Goal: Task Accomplishment & Management: Manage account settings

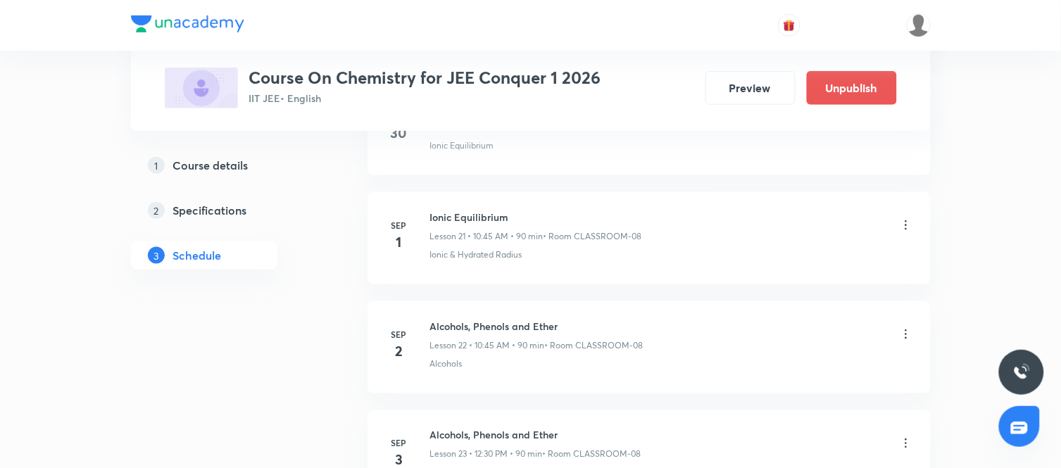
click at [904, 333] on icon at bounding box center [906, 334] width 14 height 14
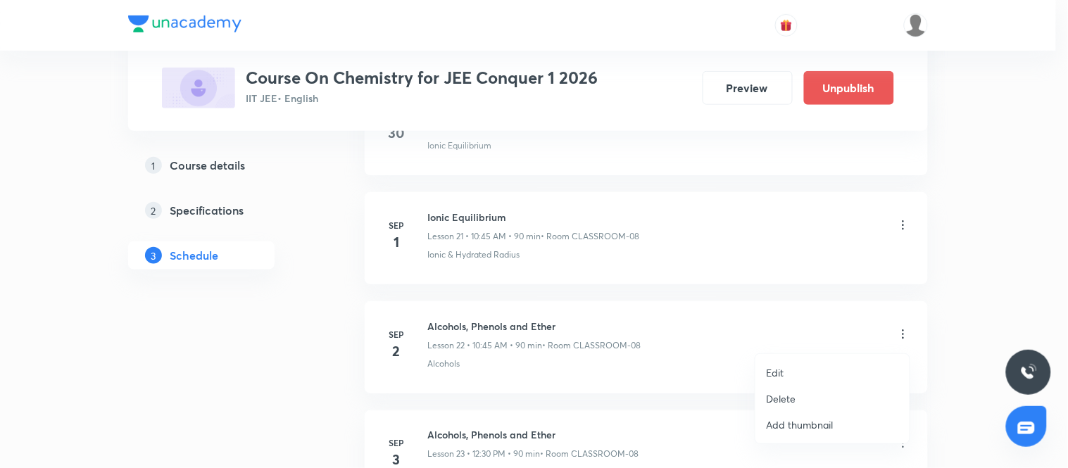
click at [793, 369] on li "Edit" at bounding box center [832, 373] width 154 height 26
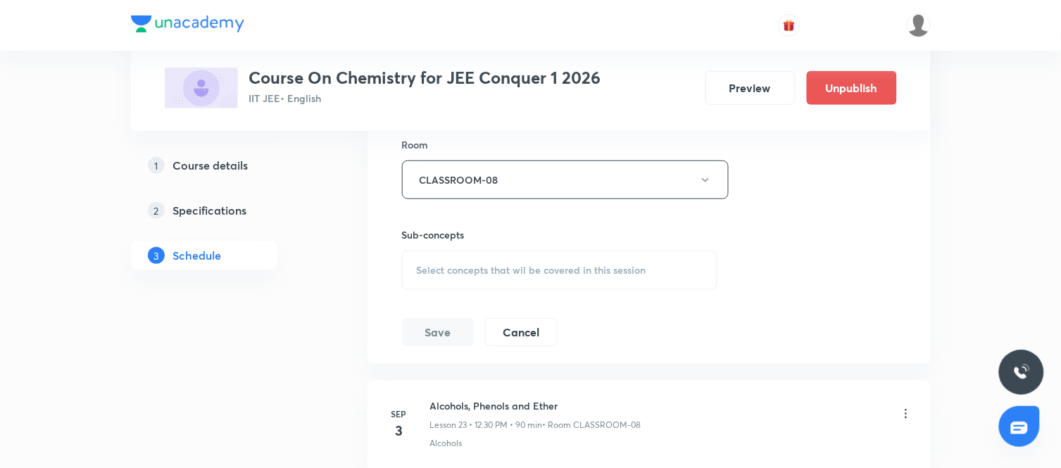
scroll to position [2901, 0]
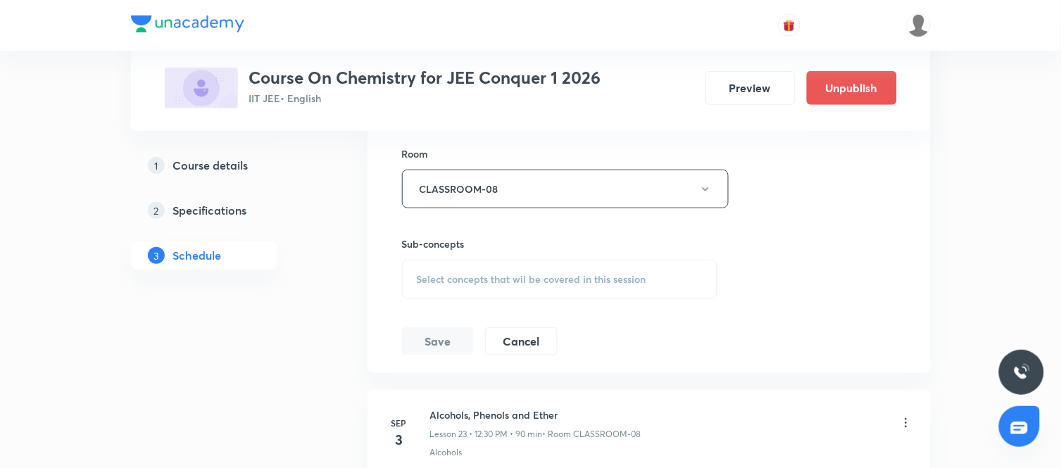
click at [517, 282] on span "Select concepts that wil be covered in this session" at bounding box center [531, 279] width 229 height 11
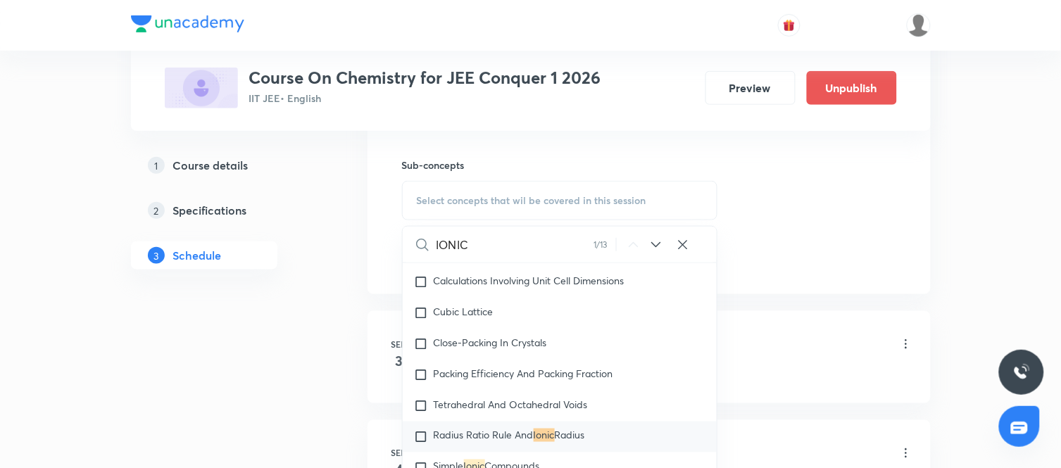
scroll to position [2981, 0]
type input "IONIC"
click at [455, 438] on span "Radius Ratio Rule And" at bounding box center [484, 434] width 100 height 13
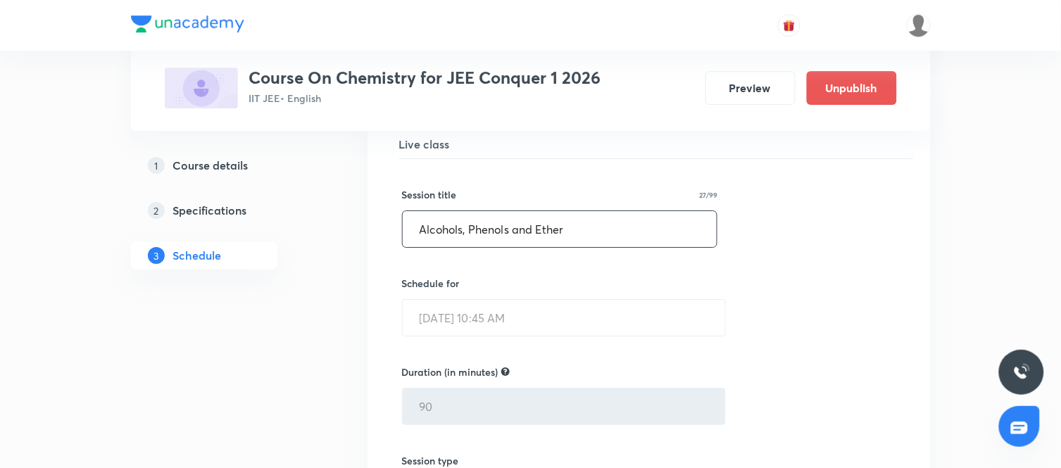
scroll to position [2499, 0]
click at [615, 235] on input "Alcohols, Phenols and Ether" at bounding box center [560, 231] width 315 height 36
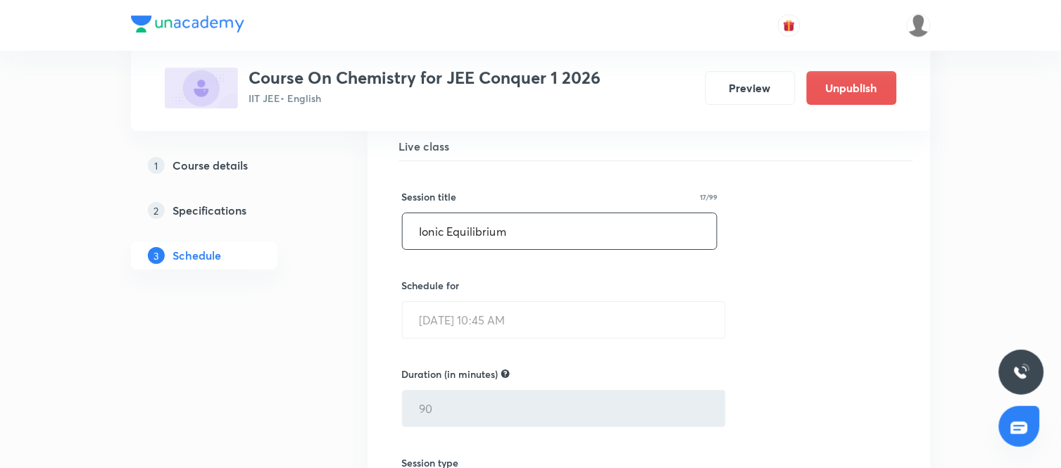
type input "Ionic Equilibrium"
click at [758, 294] on div "Session title 17/99 Ionic Equilibrium ​ Schedule for Sep 2, 2025, 10:45 AM ​ Du…" at bounding box center [649, 467] width 494 height 613
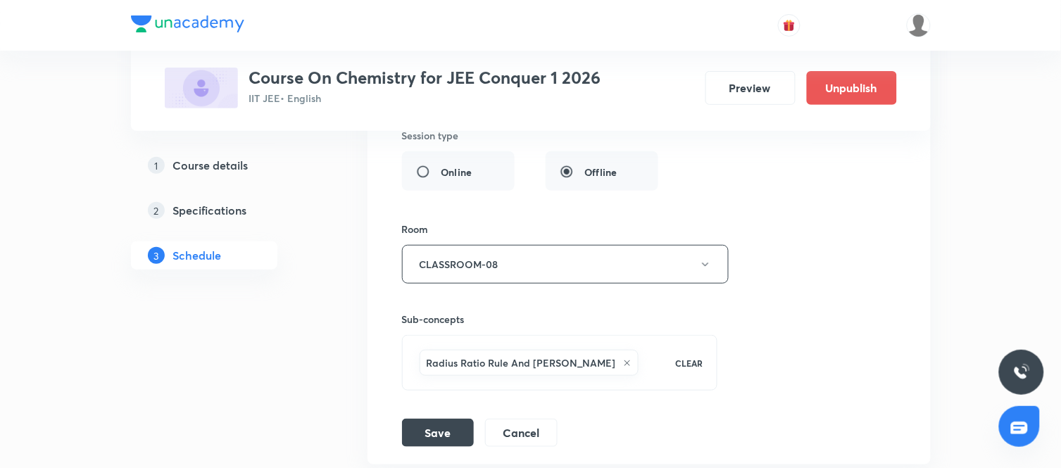
scroll to position [2827, 0]
click at [436, 423] on button "Save" at bounding box center [438, 431] width 72 height 28
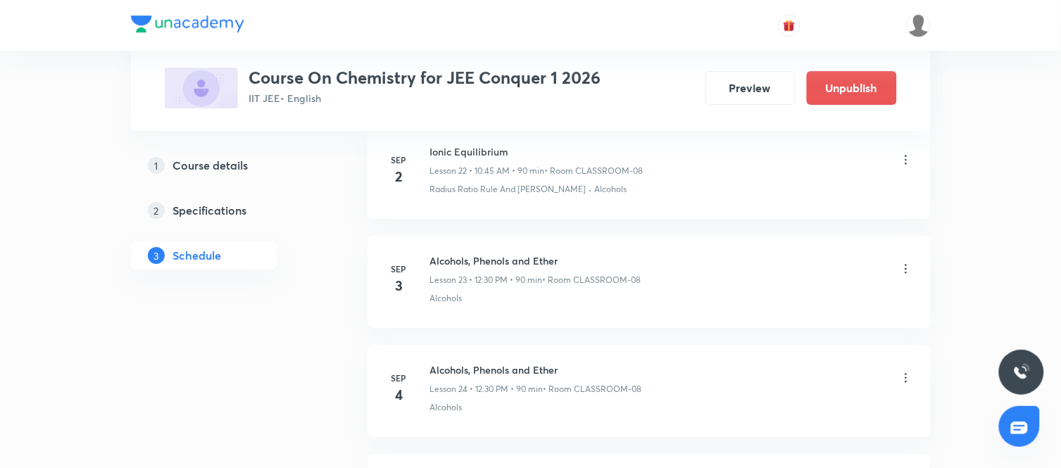
scroll to position [2531, 0]
click at [908, 265] on icon at bounding box center [906, 268] width 14 height 14
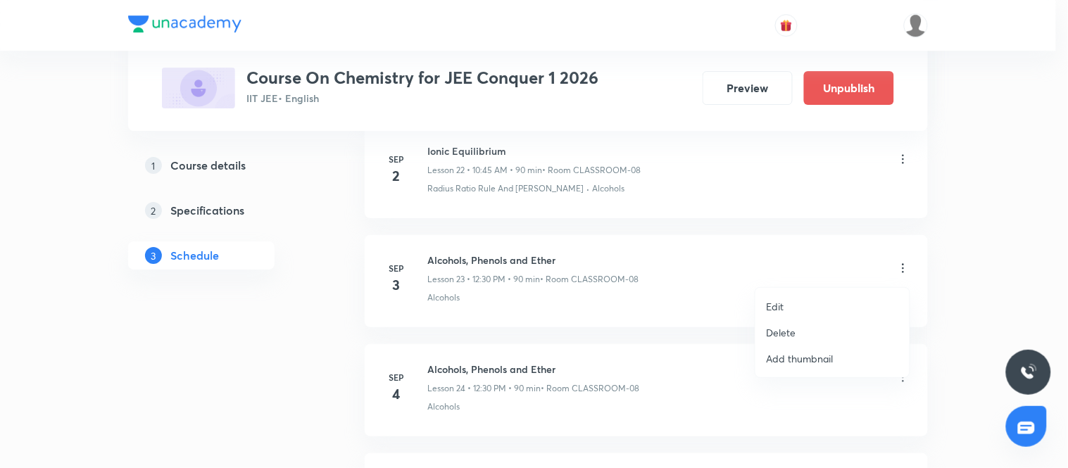
click at [784, 311] on li "Edit" at bounding box center [832, 306] width 154 height 26
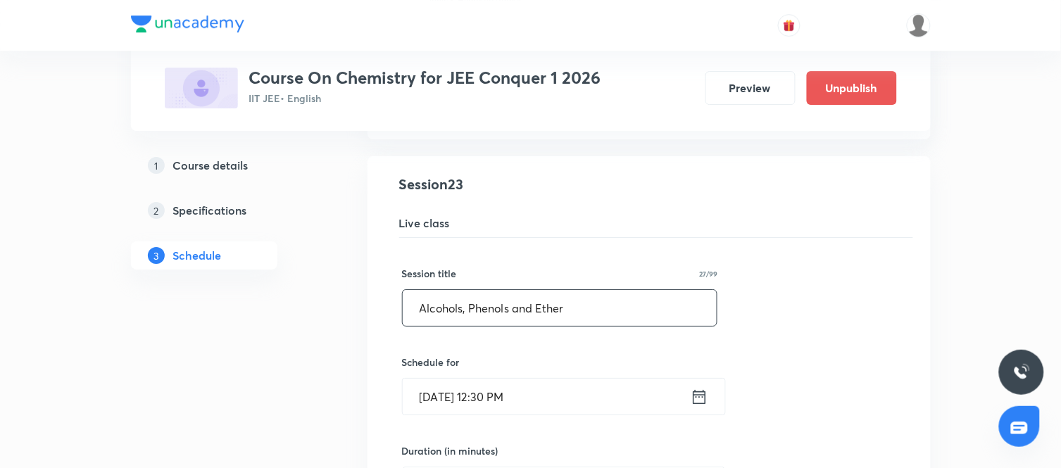
click at [586, 308] on input "Alcohols, Phenols and Ether" at bounding box center [560, 308] width 315 height 36
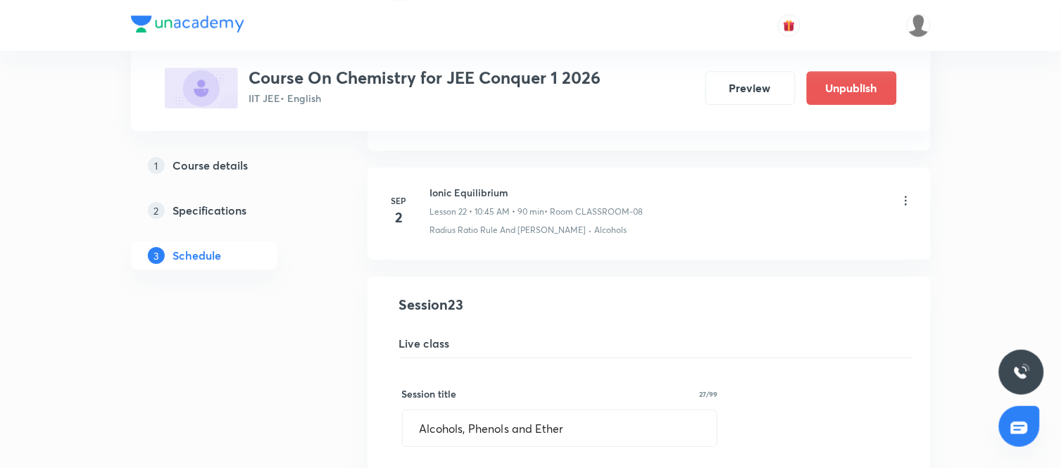
scroll to position [2405, 0]
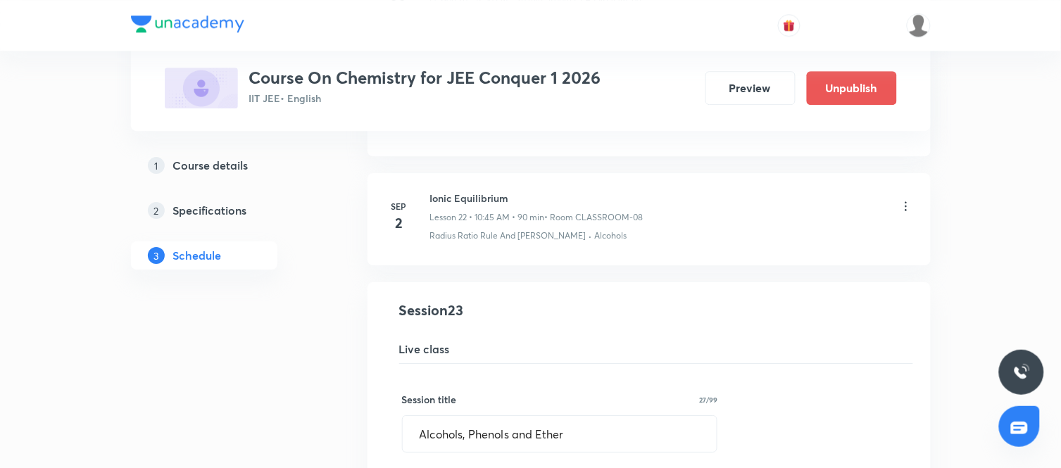
click at [493, 198] on h6 "Ionic Equilibrium" at bounding box center [536, 198] width 213 height 15
copy h6 "Ionic Equilibrium"
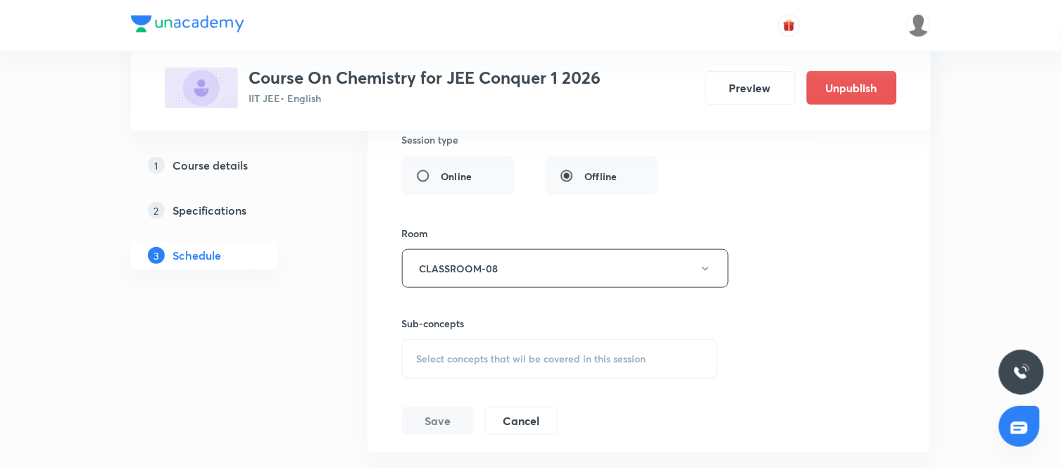
scroll to position [2931, 0]
click at [557, 369] on div "Select concepts that wil be covered in this session" at bounding box center [560, 358] width 316 height 39
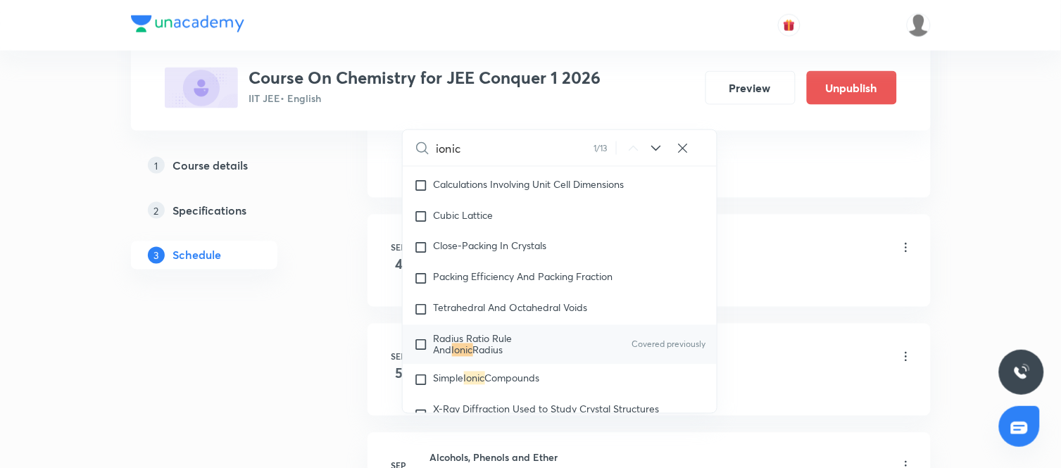
scroll to position [3186, 0]
type input "ionic"
click at [524, 384] on span "Compounds" at bounding box center [512, 377] width 55 height 13
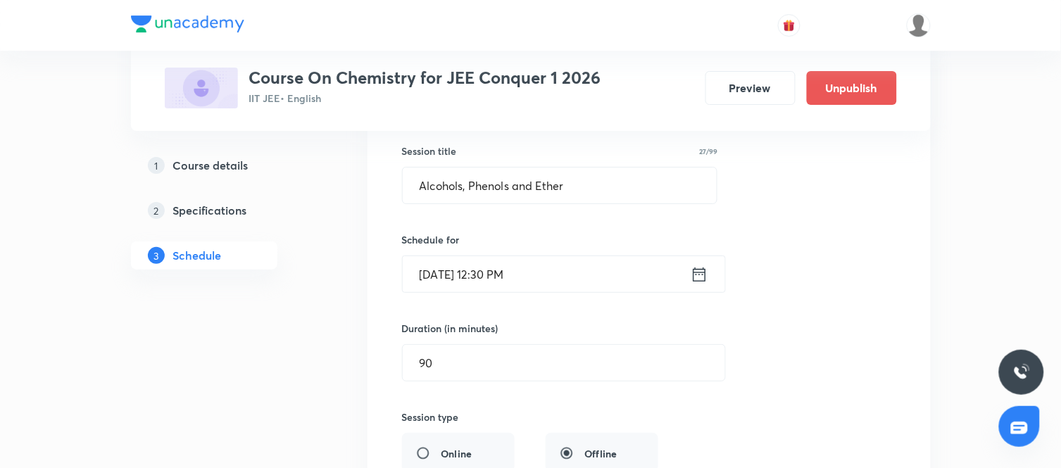
scroll to position [2648, 0]
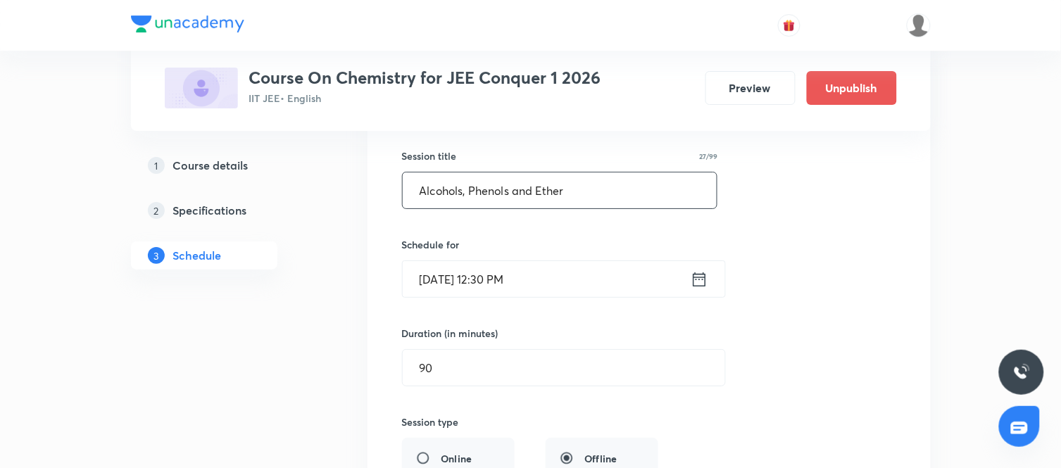
click at [579, 202] on input "Alcohols, Phenols and Ether" at bounding box center [560, 190] width 315 height 36
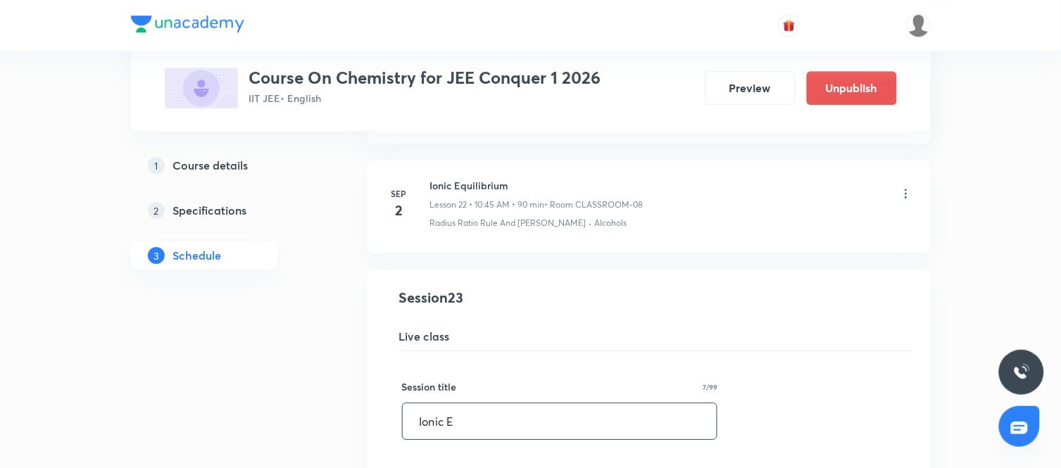
scroll to position [2416, 0]
click at [467, 189] on h6 "Ionic Equilibrium" at bounding box center [536, 186] width 213 height 15
copy h6 "Ionic Equilibrium"
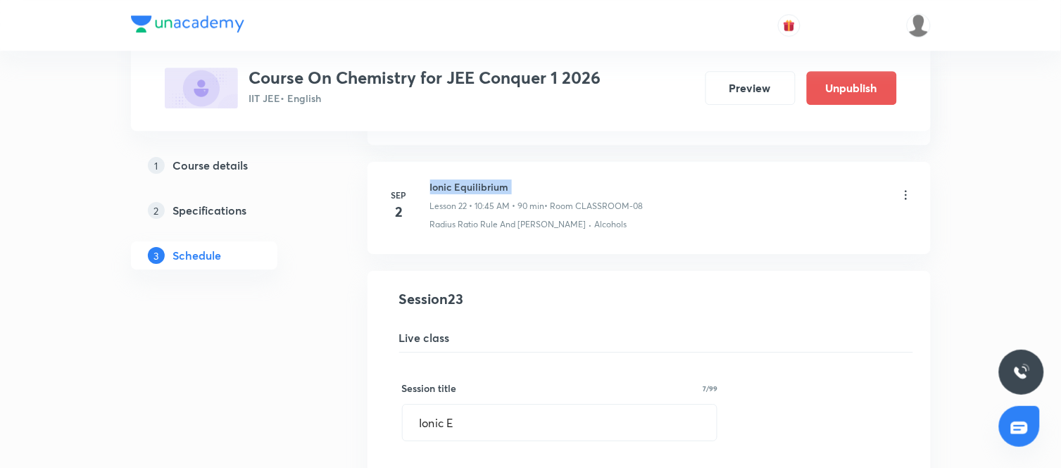
scroll to position [2518, 0]
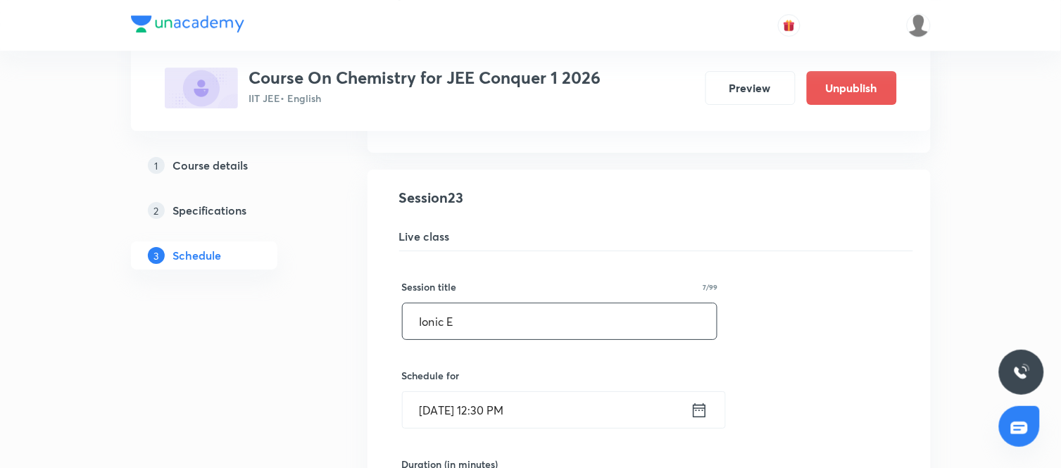
click at [497, 318] on input "Ionic E" at bounding box center [560, 321] width 315 height 36
paste input "quilibrium"
type input "Ionic Equilibrium"
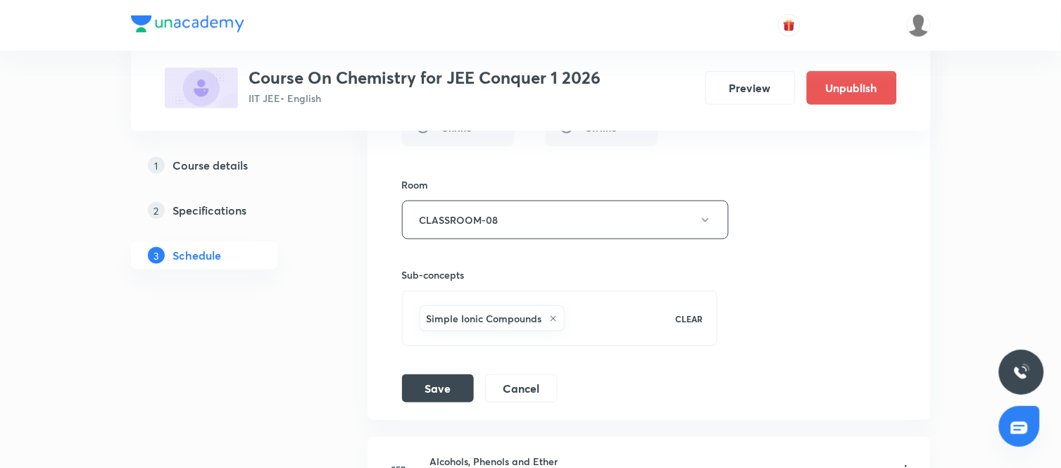
scroll to position [2981, 0]
click at [446, 391] on button "Save" at bounding box center [438, 386] width 72 height 28
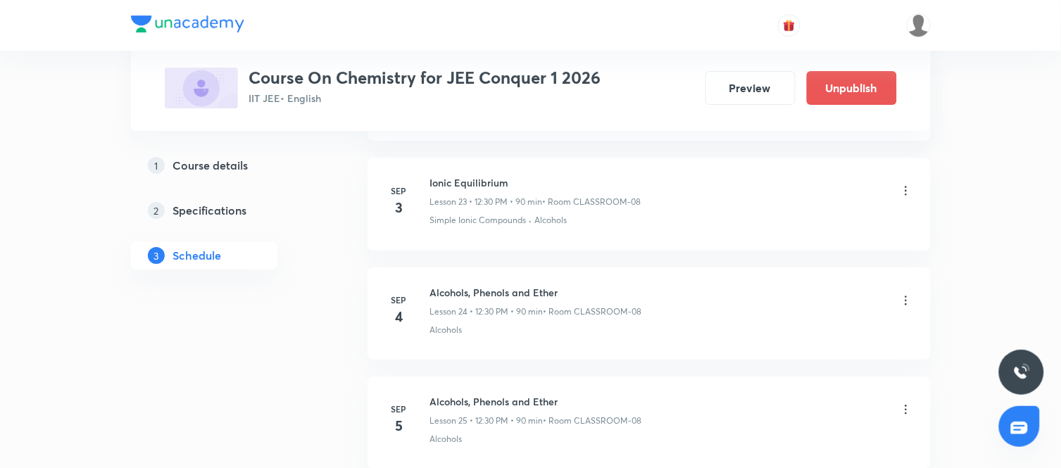
scroll to position [2610, 0]
click at [909, 303] on icon at bounding box center [906, 299] width 14 height 14
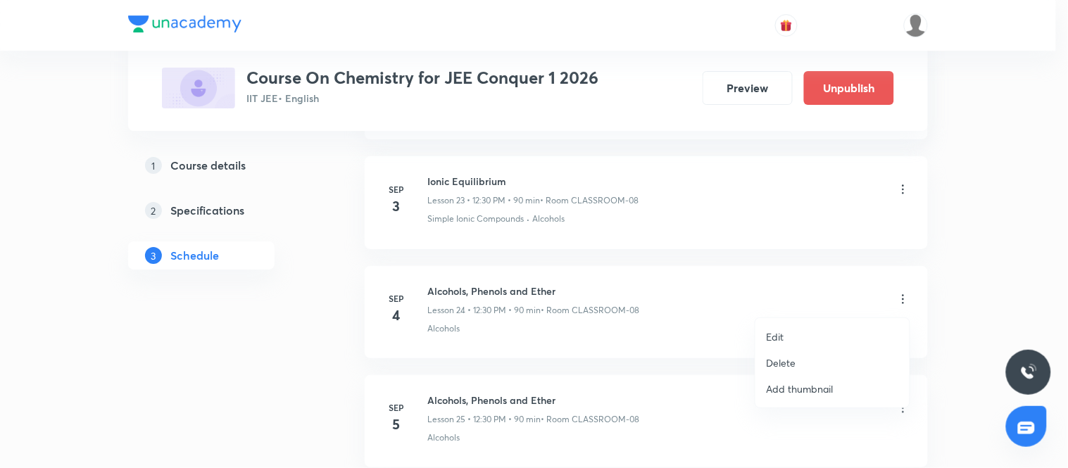
click at [776, 338] on p "Edit" at bounding box center [775, 336] width 18 height 15
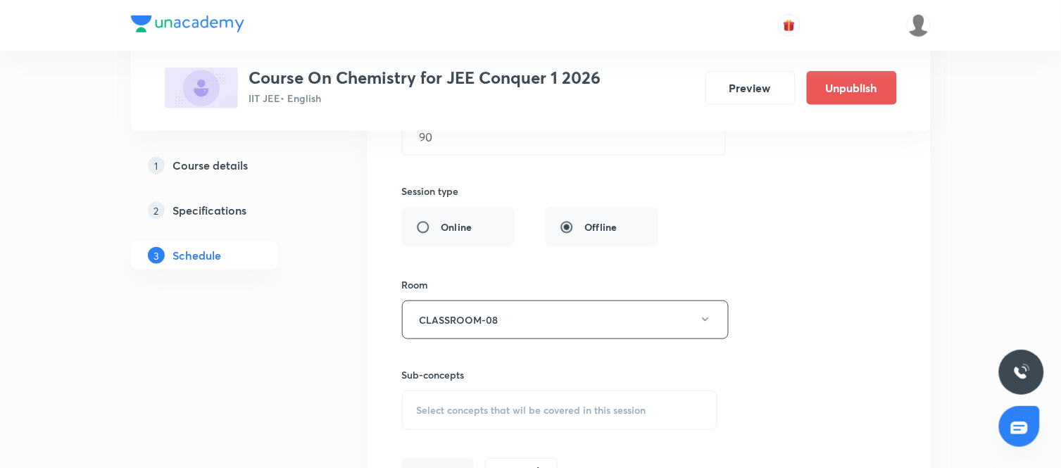
scroll to position [2990, 0]
click at [536, 403] on div "Select concepts that wil be covered in this session" at bounding box center [560, 409] width 316 height 39
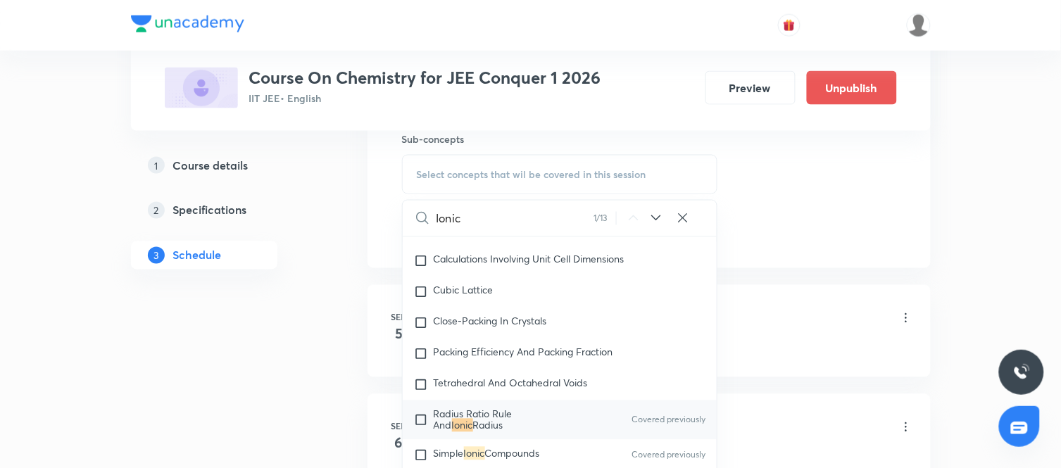
scroll to position [4310, 0]
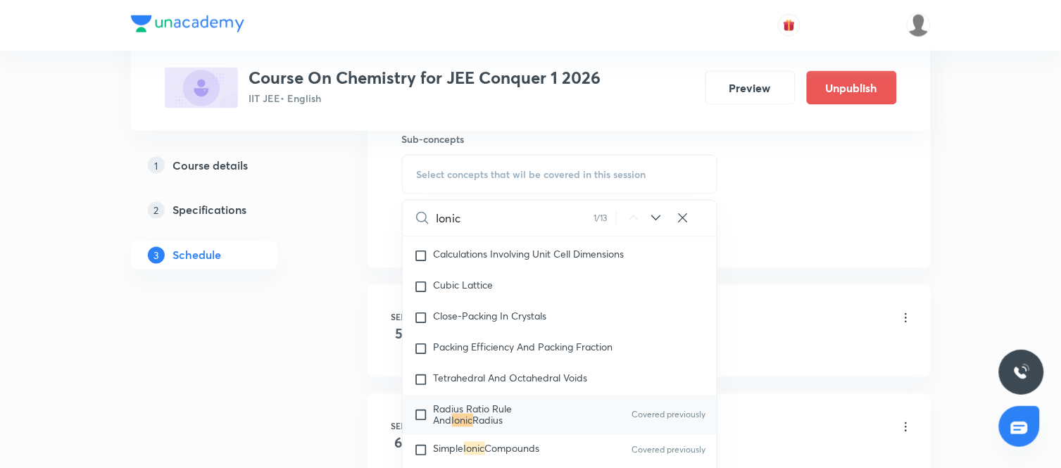
type input "Ionic"
click at [657, 220] on icon at bounding box center [656, 218] width 17 height 17
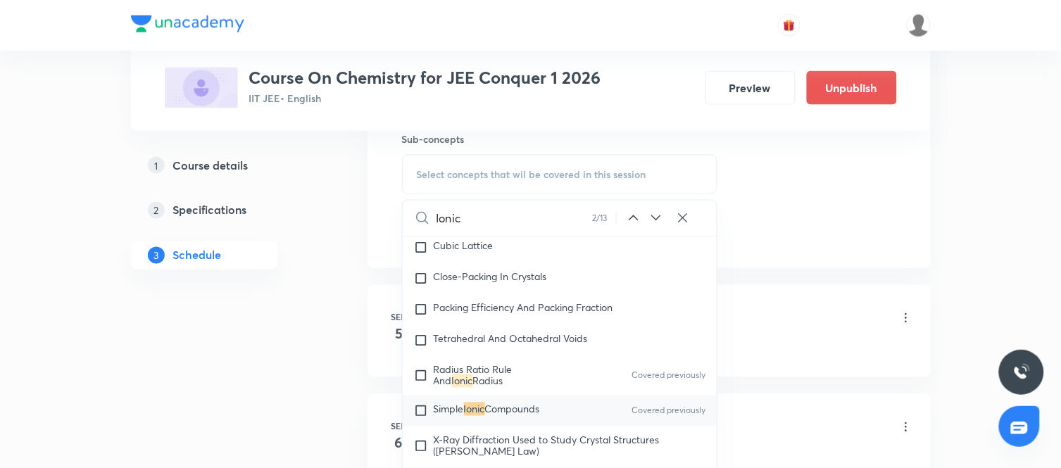
click at [657, 220] on icon at bounding box center [656, 218] width 17 height 17
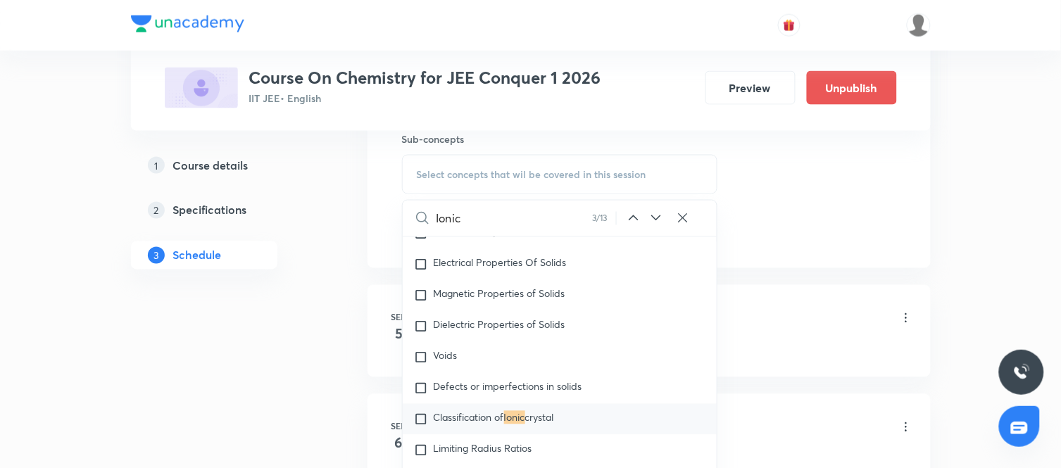
scroll to position [4606, 0]
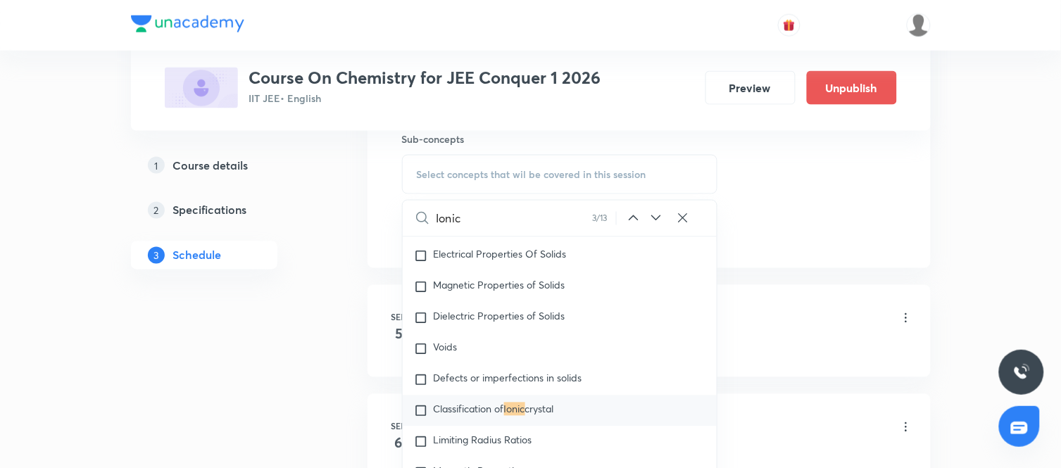
click at [533, 416] on span "crystal" at bounding box center [539, 409] width 29 height 13
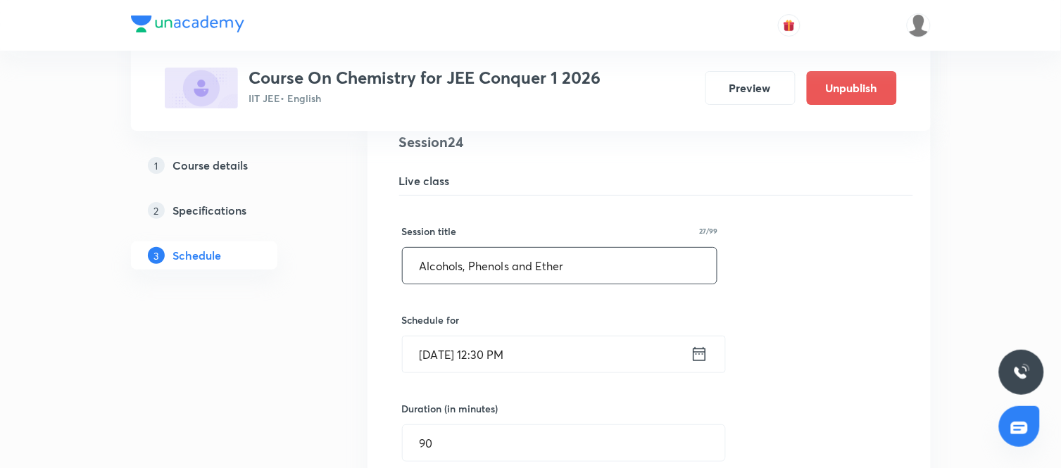
scroll to position [2675, 0]
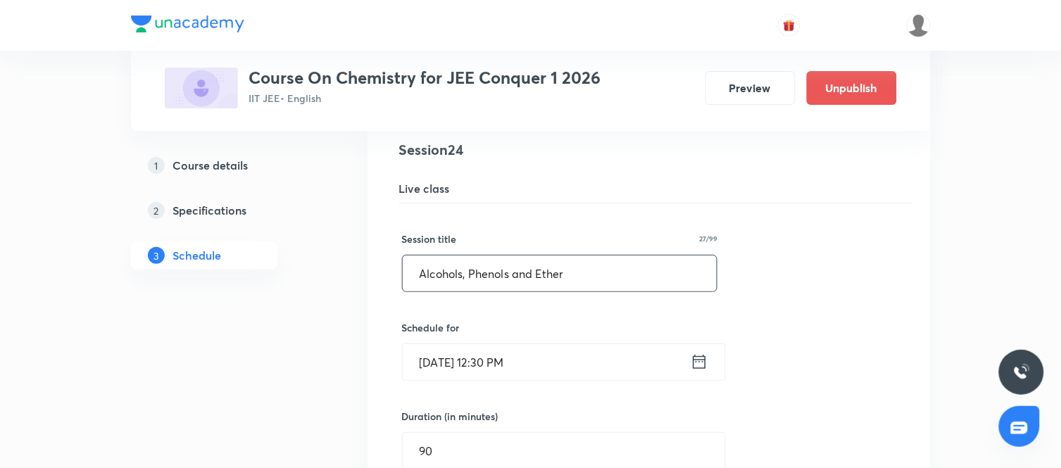
click at [594, 283] on input "Alcohols, Phenols and Ether" at bounding box center [560, 273] width 315 height 36
type input "I"
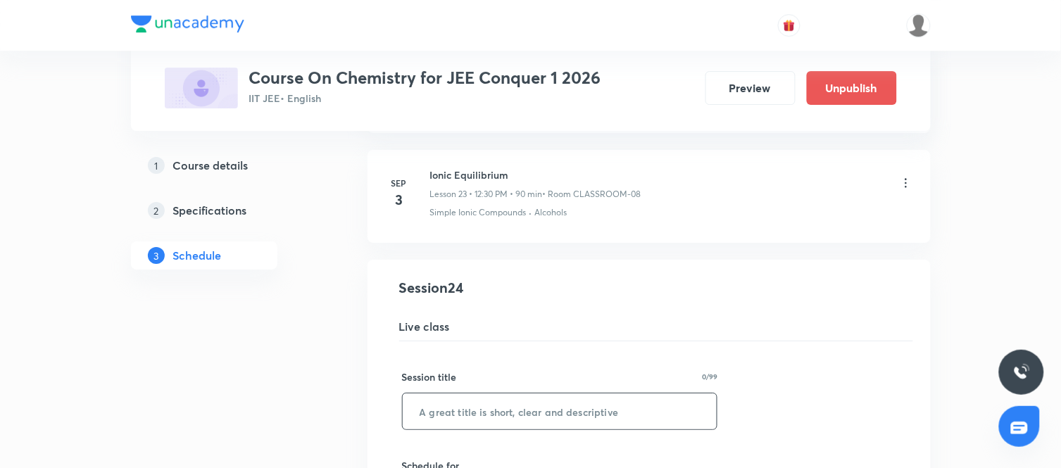
scroll to position [2532, 0]
click at [469, 182] on h6 "Ionic Equilibrium" at bounding box center [535, 179] width 211 height 15
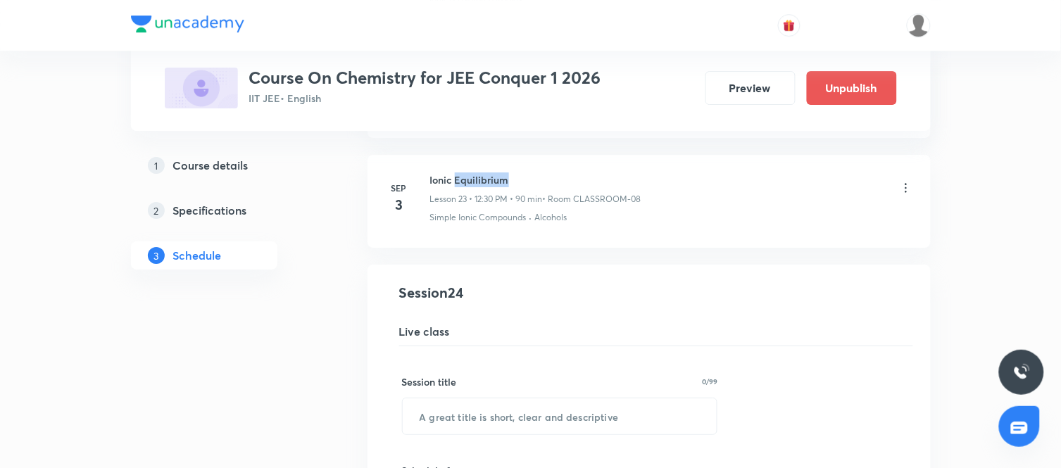
click at [469, 182] on h6 "Ionic Equilibrium" at bounding box center [535, 179] width 211 height 15
copy h6 "Ionic Equilibrium"
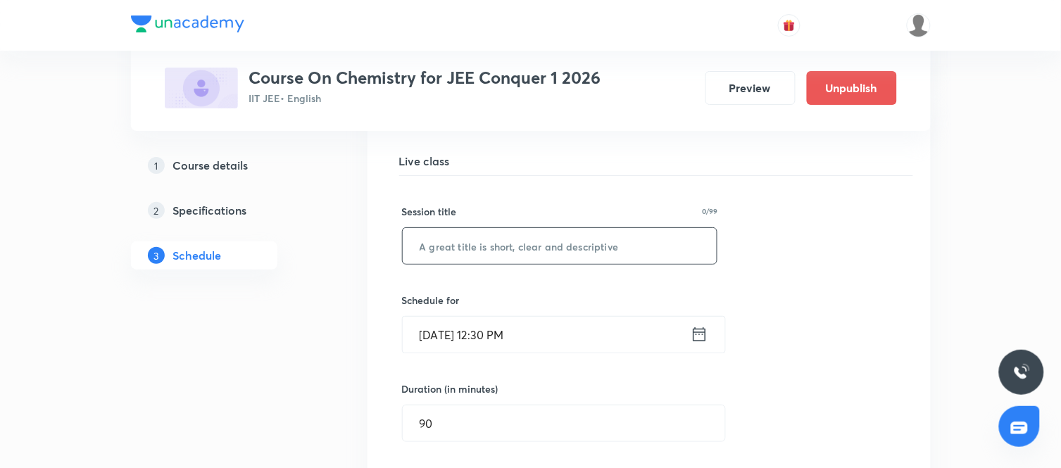
scroll to position [2703, 0]
click at [525, 259] on input "text" at bounding box center [560, 245] width 315 height 36
paste input "Ionic Equilibrium"
type input "Ionic Equilibrium"
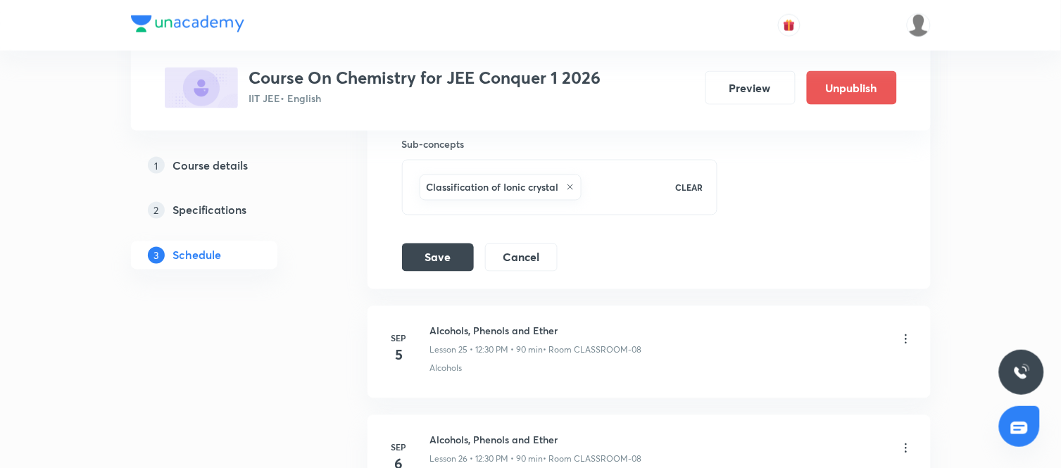
scroll to position [3221, 0]
click at [417, 263] on button "Save" at bounding box center [438, 255] width 72 height 28
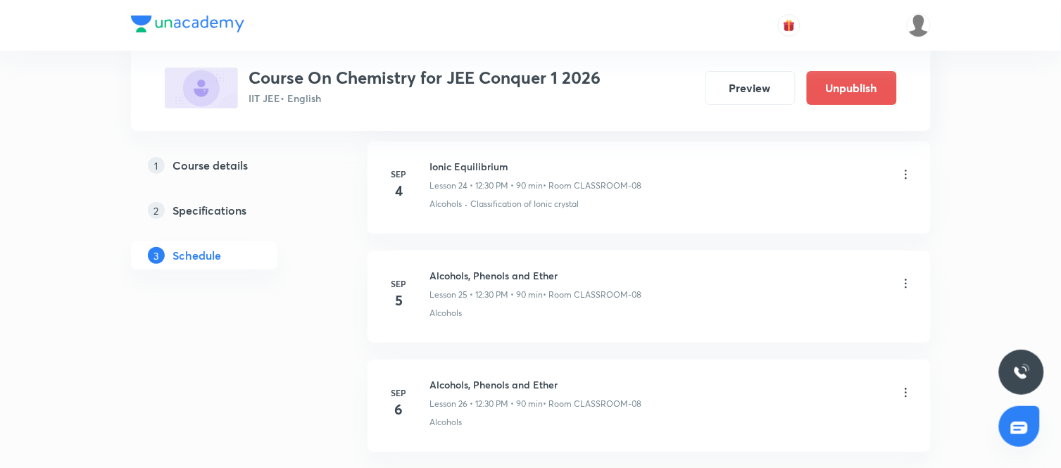
scroll to position [2735, 0]
click at [902, 285] on icon at bounding box center [906, 283] width 14 height 14
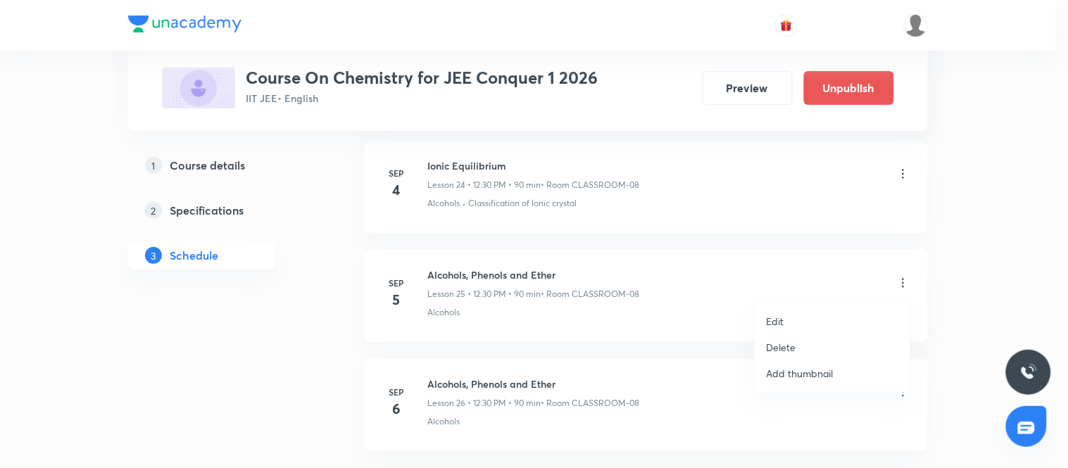
click at [778, 322] on p "Edit" at bounding box center [775, 321] width 18 height 15
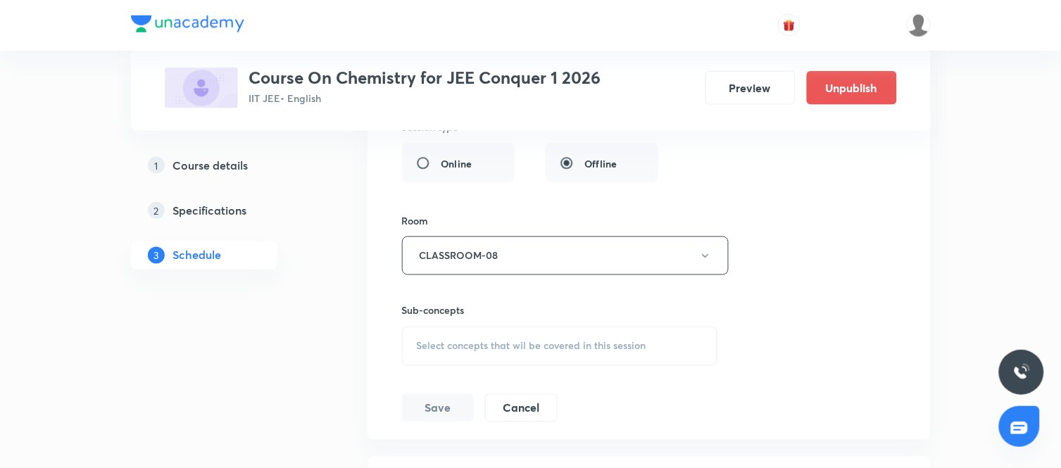
scroll to position [3164, 0]
click at [539, 345] on span "Select concepts that wil be covered in this session" at bounding box center [531, 344] width 229 height 11
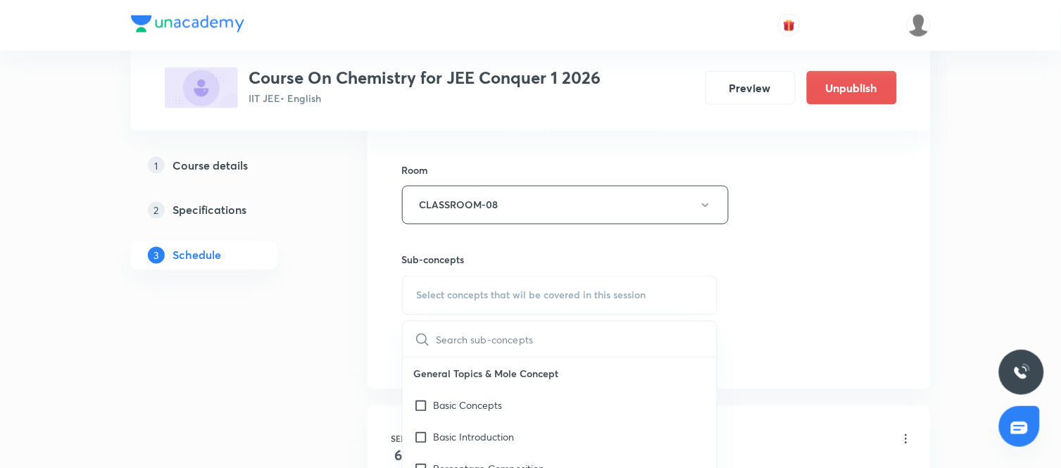
scroll to position [3219, 0]
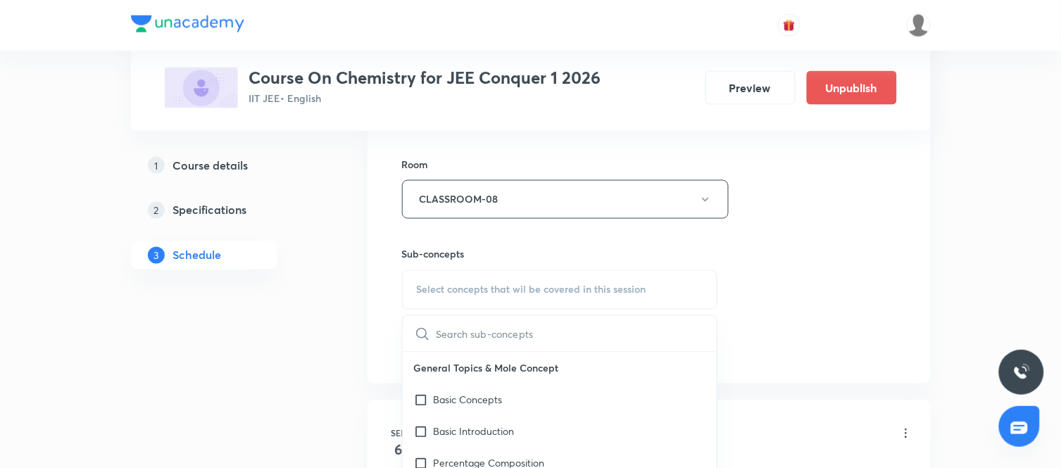
type input "i"
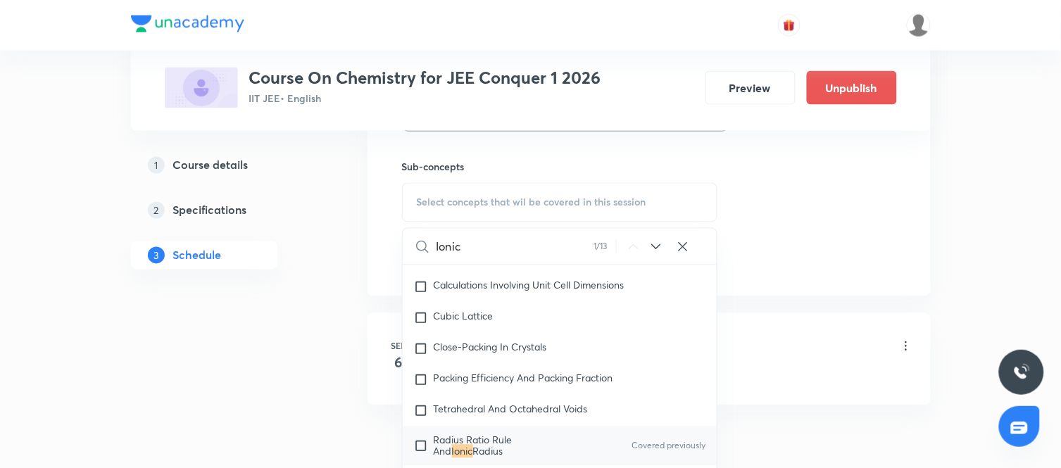
scroll to position [4310, 0]
type input "Ionic"
click at [648, 248] on icon at bounding box center [656, 246] width 17 height 17
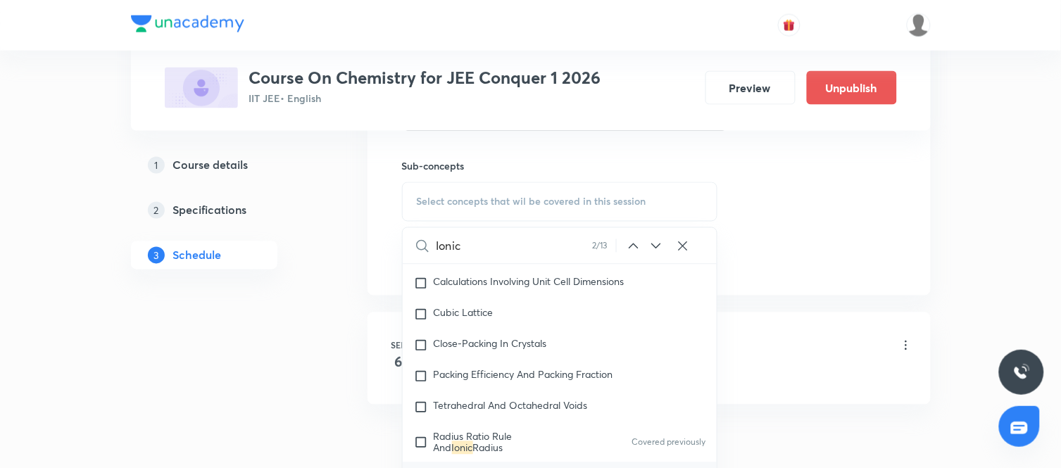
scroll to position [4350, 0]
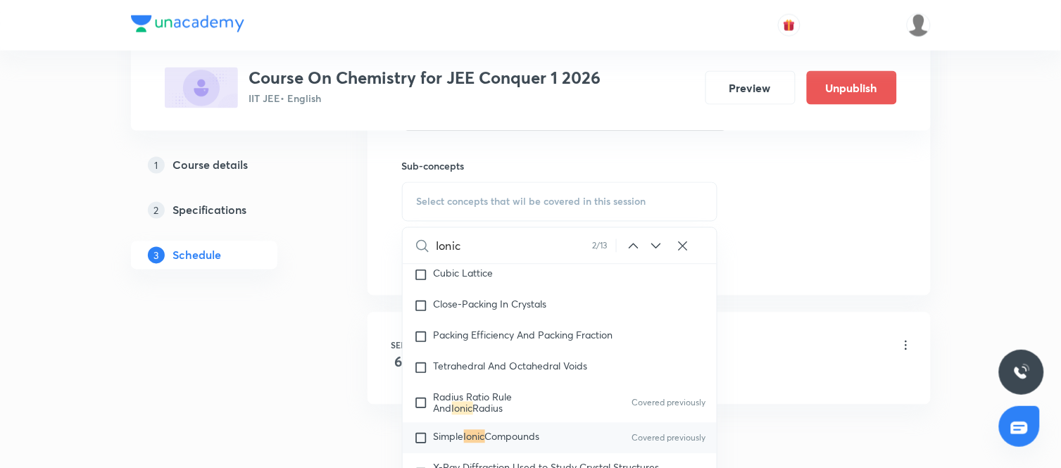
click at [659, 247] on icon at bounding box center [655, 247] width 9 height 6
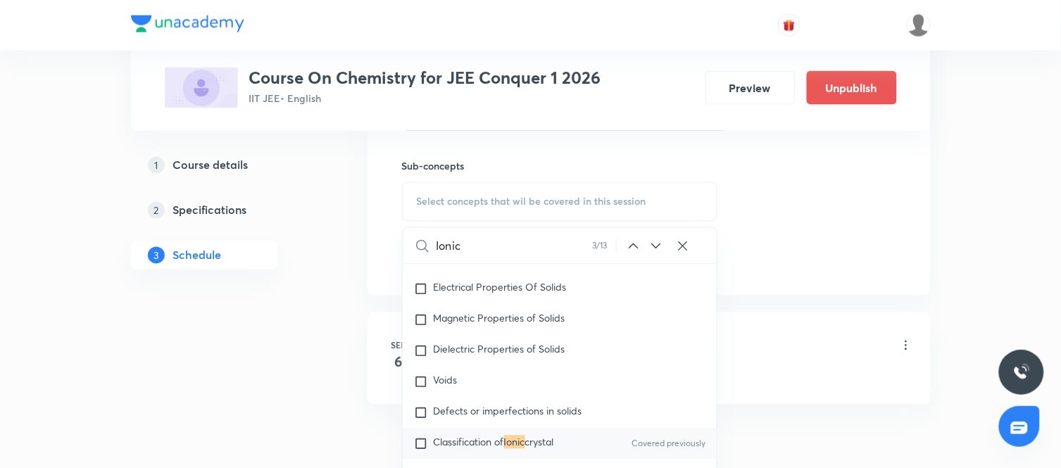
scroll to position [4606, 0]
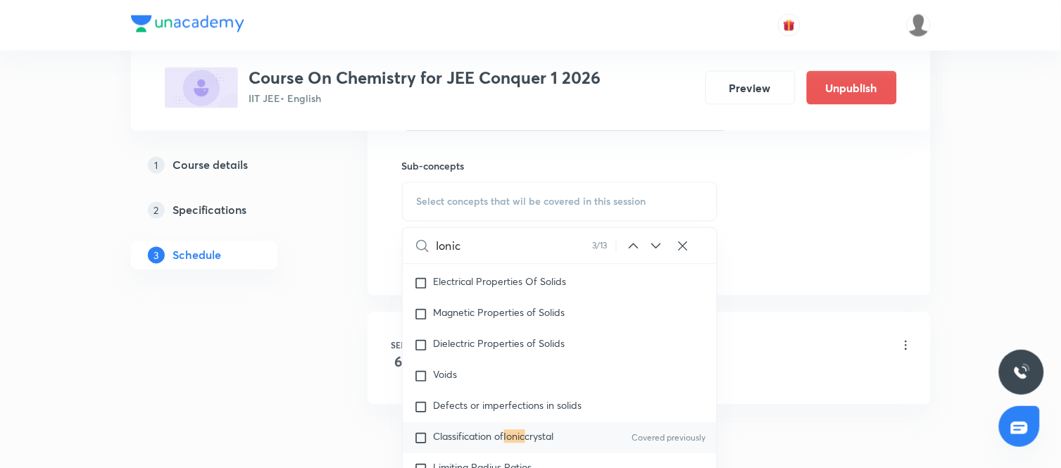
click at [656, 246] on icon at bounding box center [656, 246] width 17 height 17
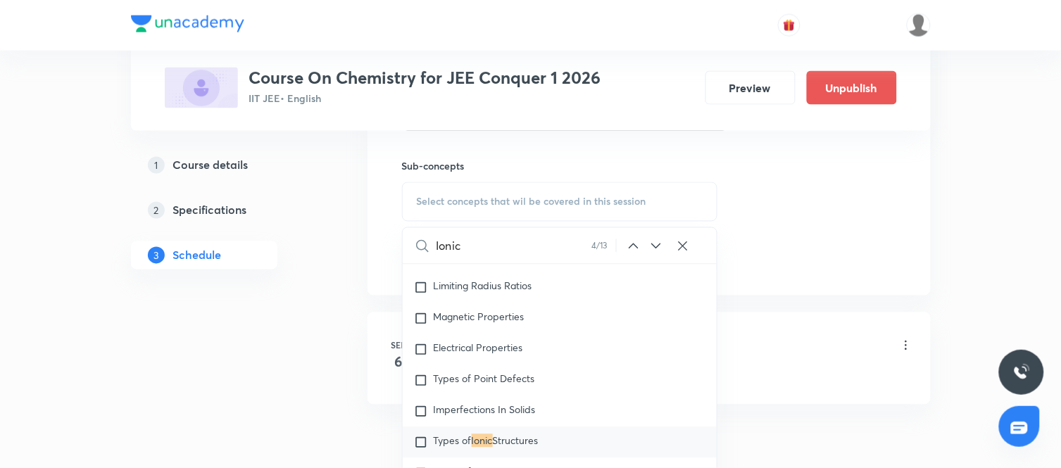
scroll to position [4791, 0]
click at [655, 241] on icon at bounding box center [656, 246] width 17 height 17
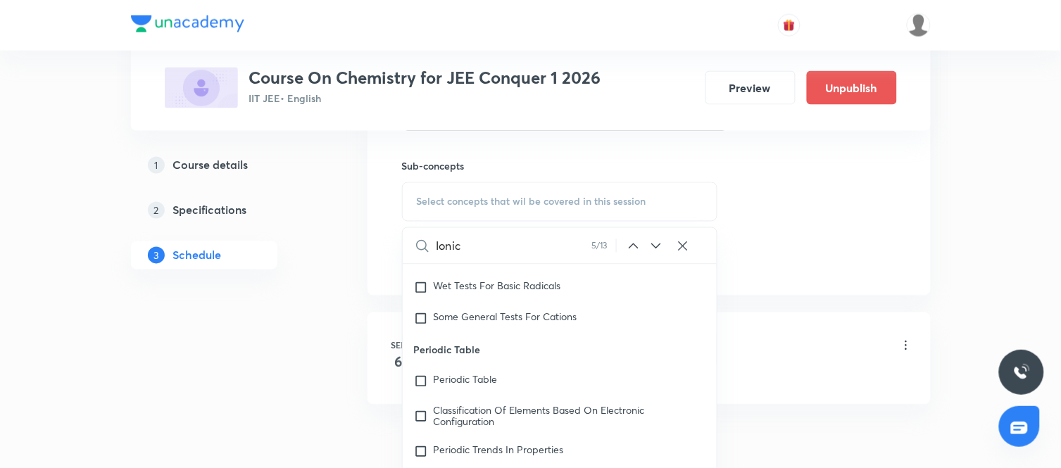
scroll to position [11947, 0]
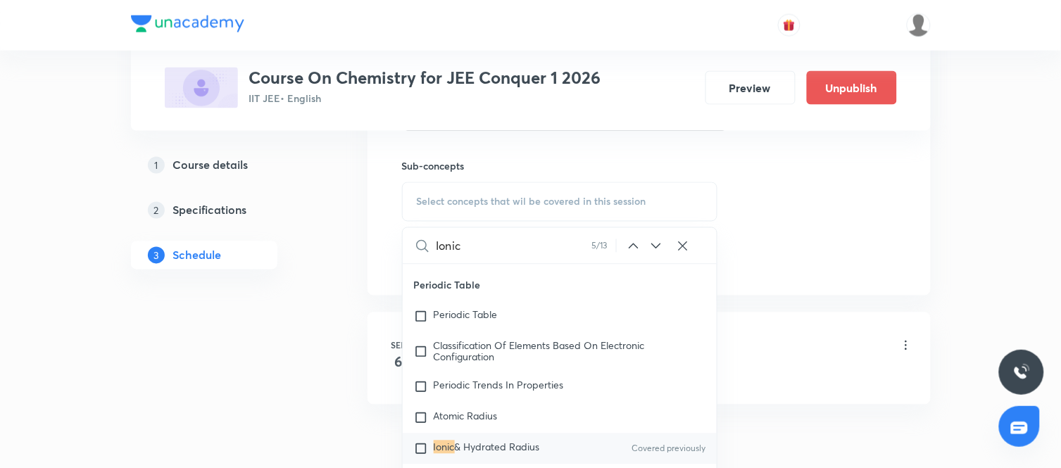
click at [656, 251] on icon at bounding box center [656, 246] width 17 height 17
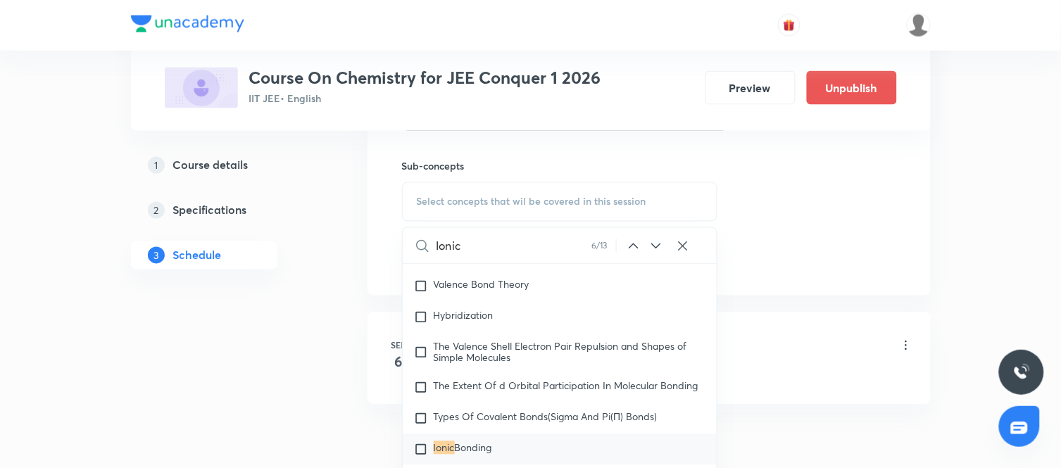
scroll to position [20069, 0]
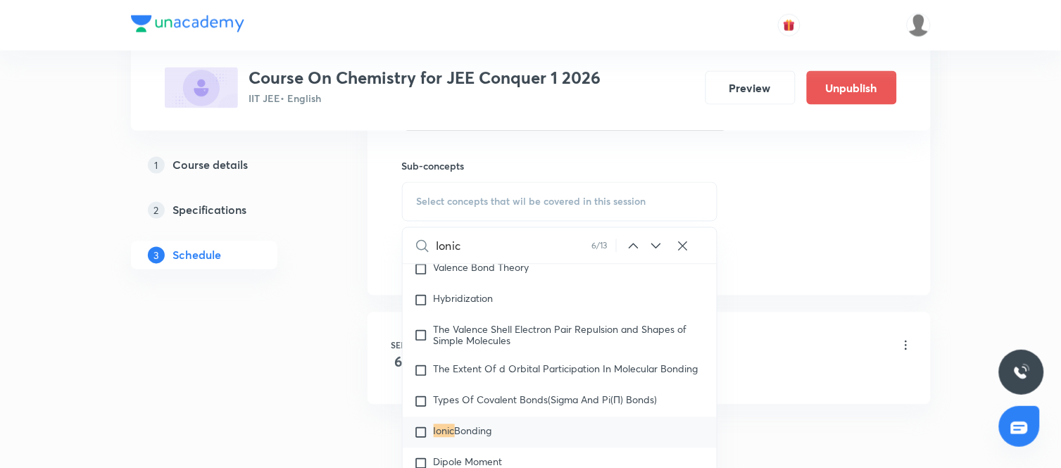
click at [483, 440] on p "Ionic Bonding" at bounding box center [463, 433] width 58 height 14
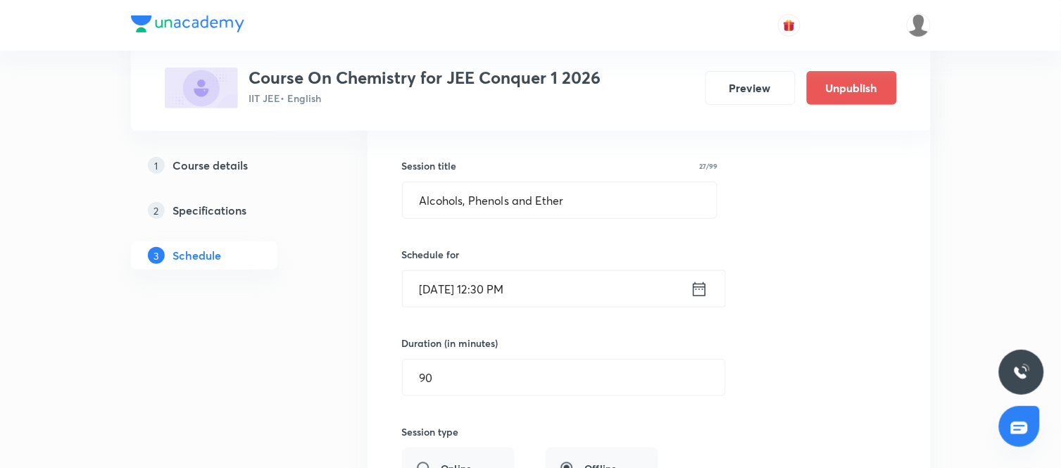
scroll to position [2829, 0]
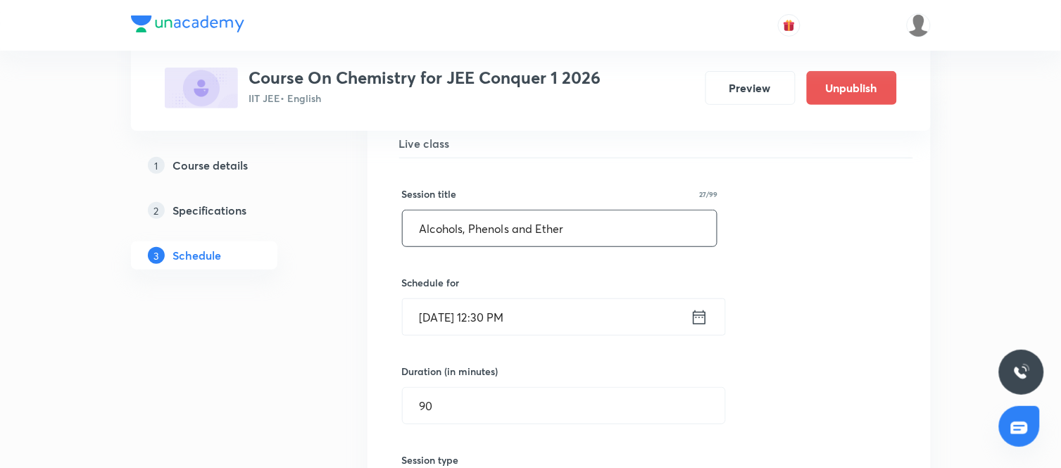
click at [576, 233] on input "Alcohols, Phenols and Ether" at bounding box center [560, 228] width 315 height 36
paste input "Ionic Equilibrium"
type input "Ionic Equilibrium"
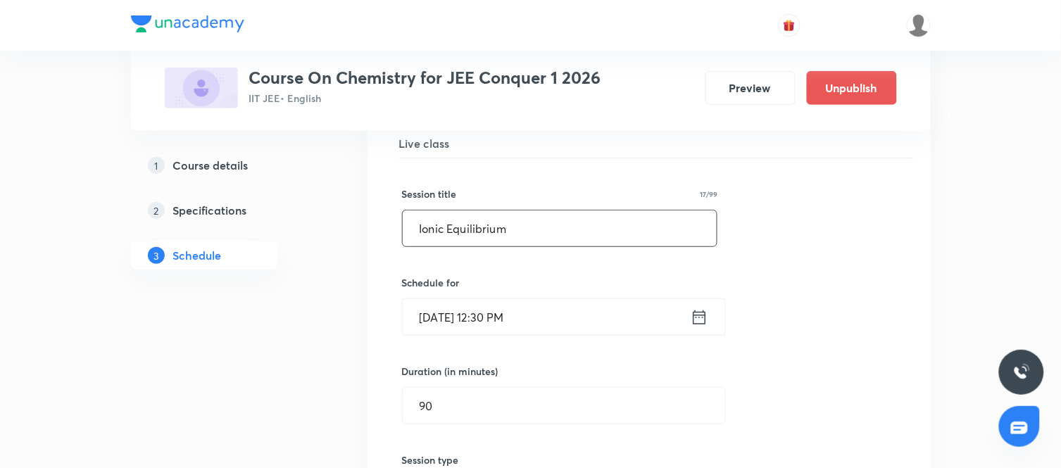
click at [759, 332] on div "Session title 17/99 Ionic Equilibrium ​ Schedule for Sep 5, 2025, 12:30 PM ​ Du…" at bounding box center [649, 464] width 494 height 613
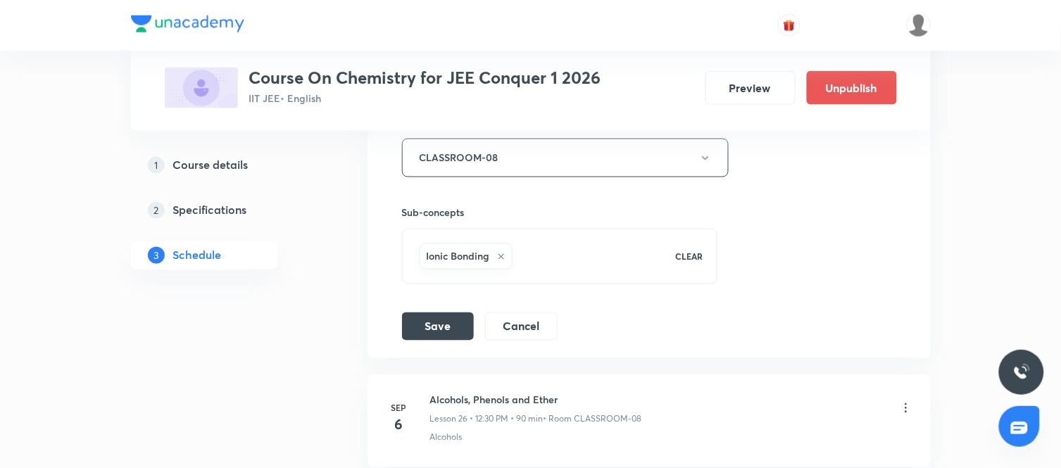
scroll to position [3261, 0]
click at [457, 335] on button "Save" at bounding box center [438, 324] width 72 height 28
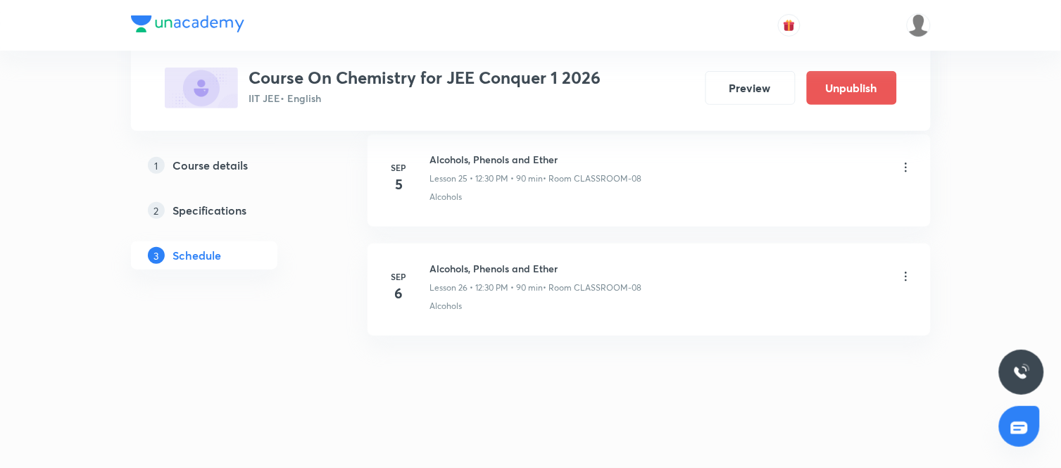
scroll to position [2853, 0]
click at [904, 275] on icon at bounding box center [906, 276] width 14 height 14
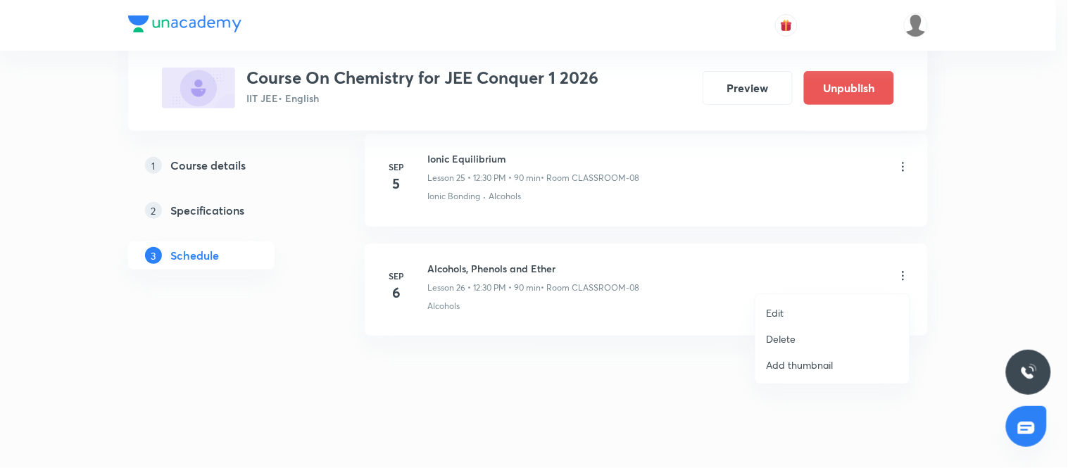
click at [785, 312] on li "Edit" at bounding box center [832, 313] width 154 height 26
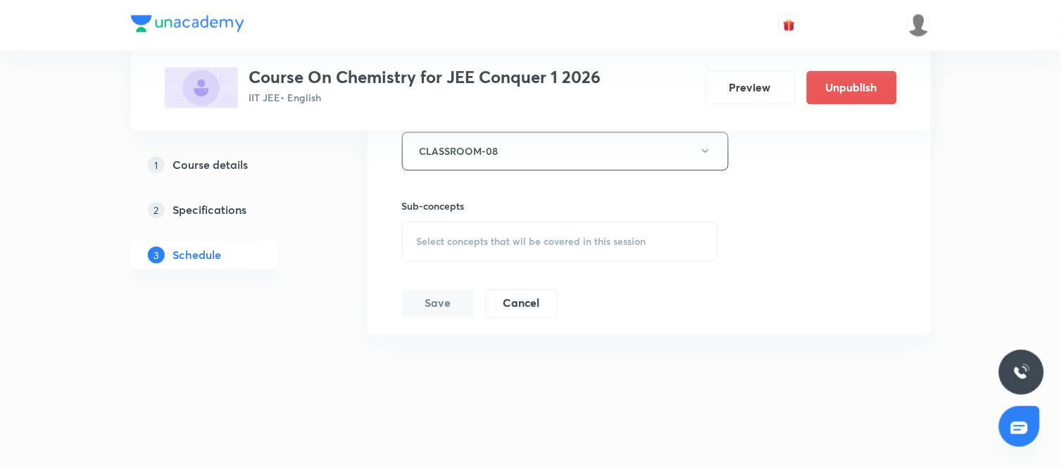
scroll to position [3378, 0]
click at [537, 246] on span "Select concepts that wil be covered in this session" at bounding box center [531, 241] width 229 height 11
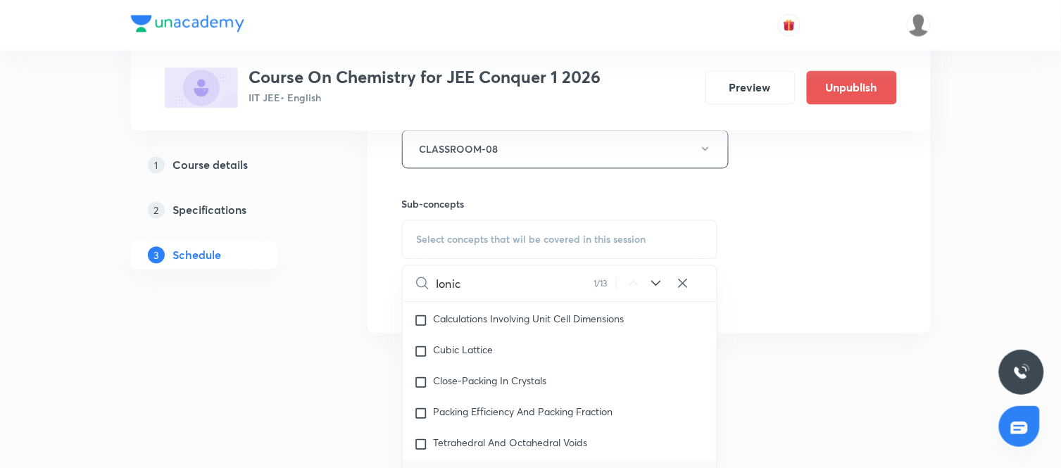
scroll to position [3463, 0]
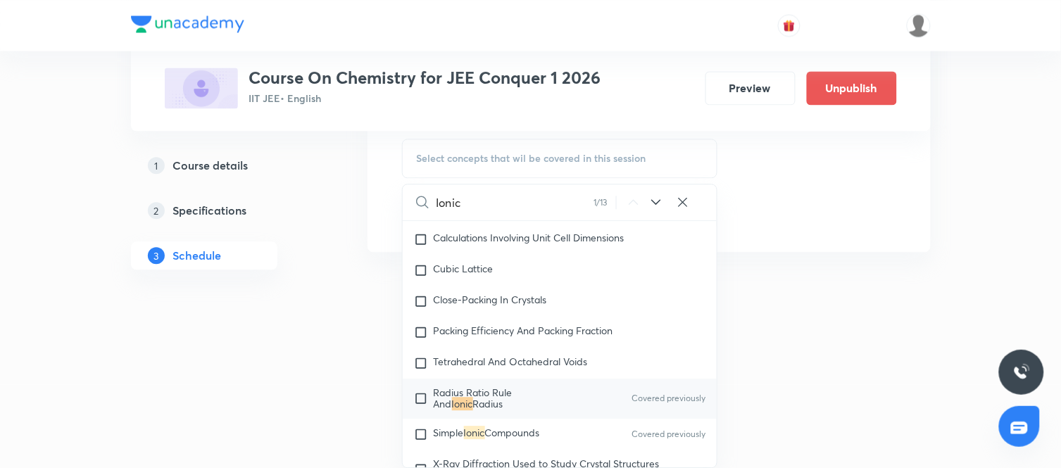
type input "Ionic"
click at [473, 402] on mark "Ionic" at bounding box center [462, 403] width 21 height 13
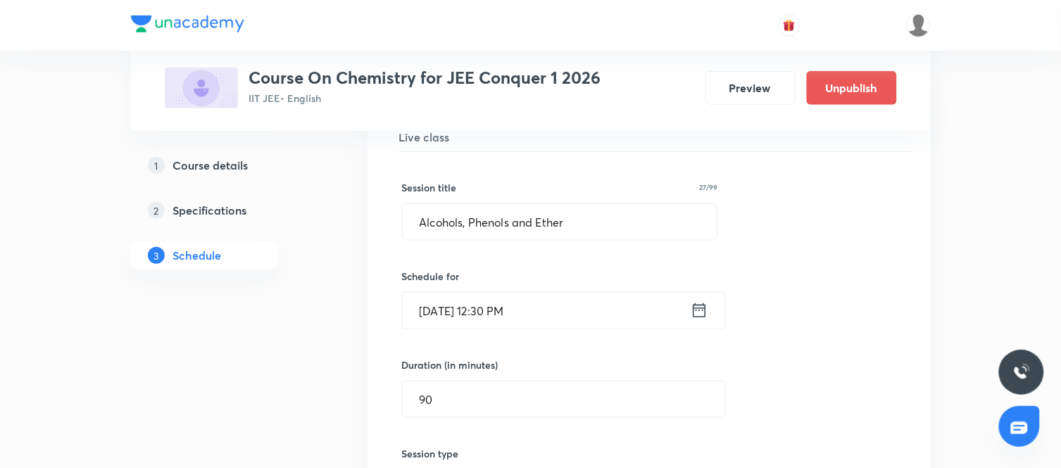
scroll to position [2945, 0]
click at [579, 232] on input "Alcohols, Phenols and Ether" at bounding box center [560, 223] width 315 height 36
paste input "Ionic Equilibrium"
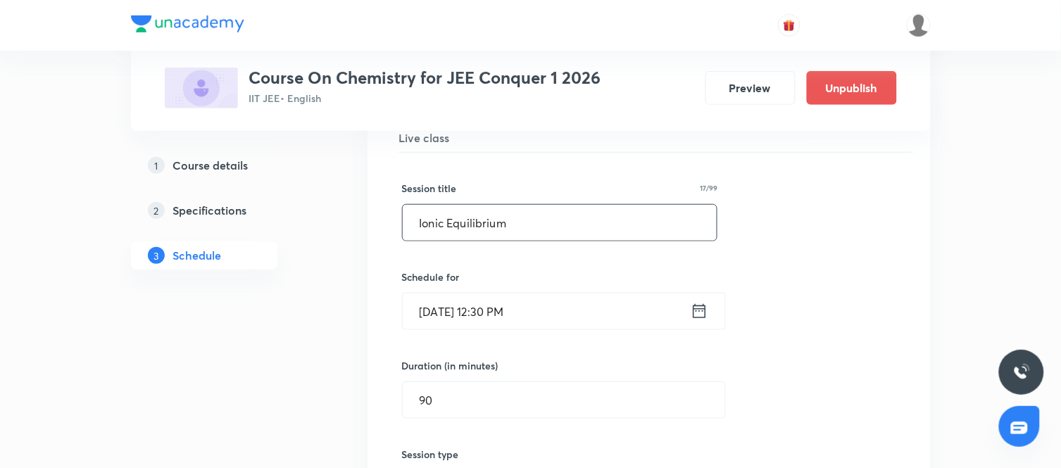
type input "Ionic Equilibrium"
click at [781, 341] on div "Session title 17/99 Ionic Equilibrium ​ Schedule for Sep 6, 2025, 12:30 PM ​ Du…" at bounding box center [649, 459] width 494 height 613
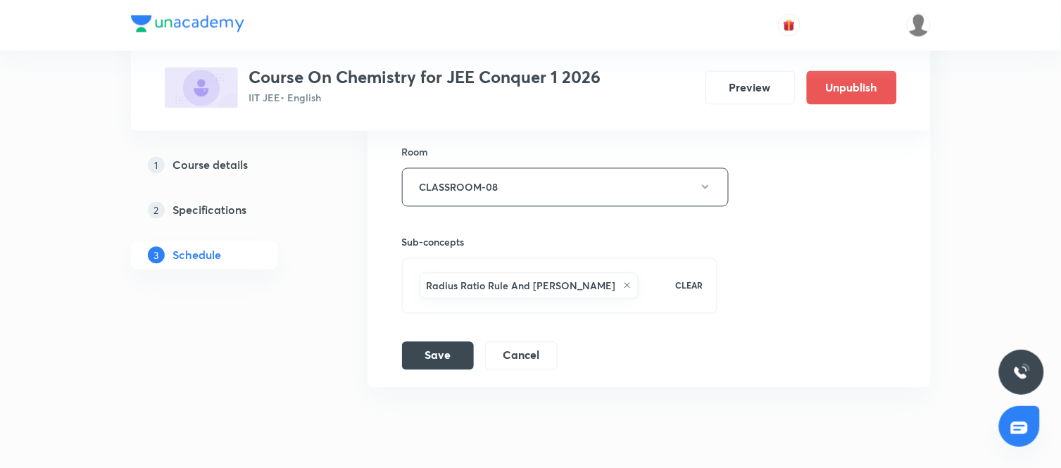
scroll to position [3341, 0]
click at [441, 357] on button "Save" at bounding box center [438, 354] width 72 height 28
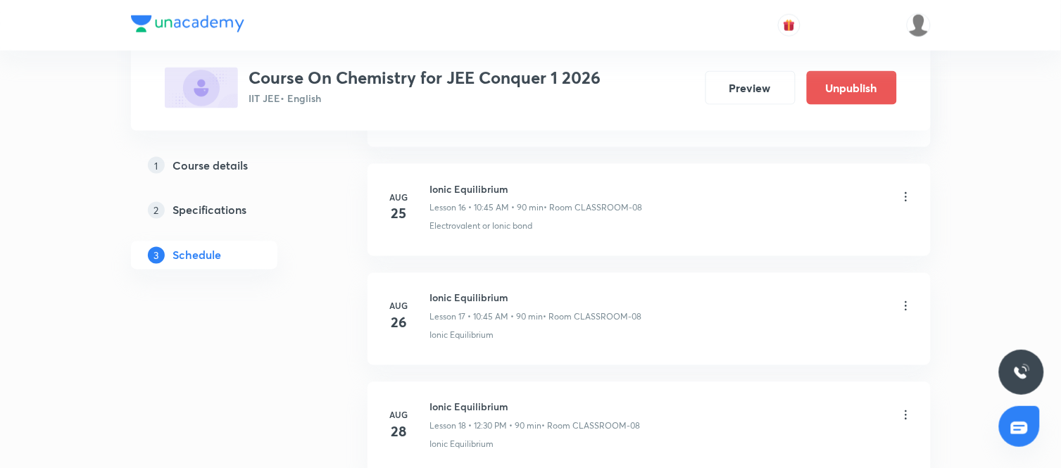
scroll to position [1838, 0]
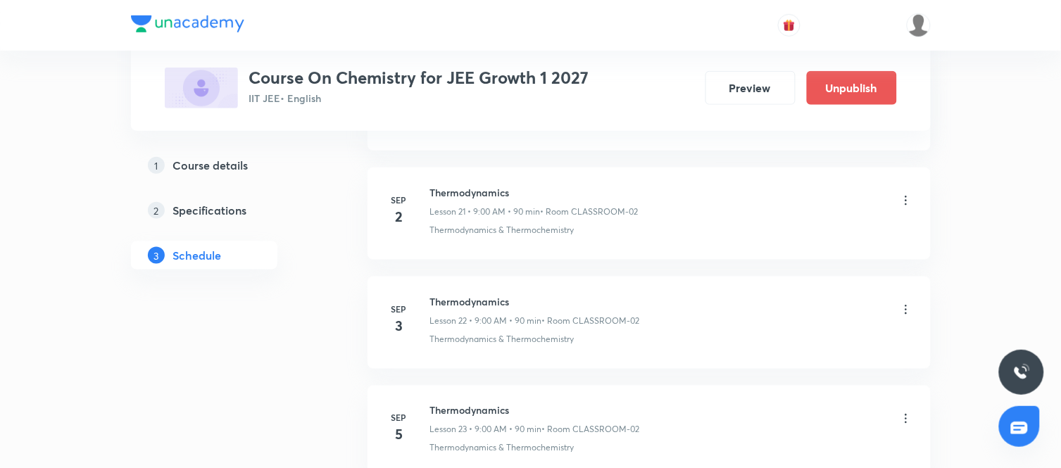
scroll to position [3027, 0]
click at [905, 312] on icon at bounding box center [905, 309] width 2 height 9
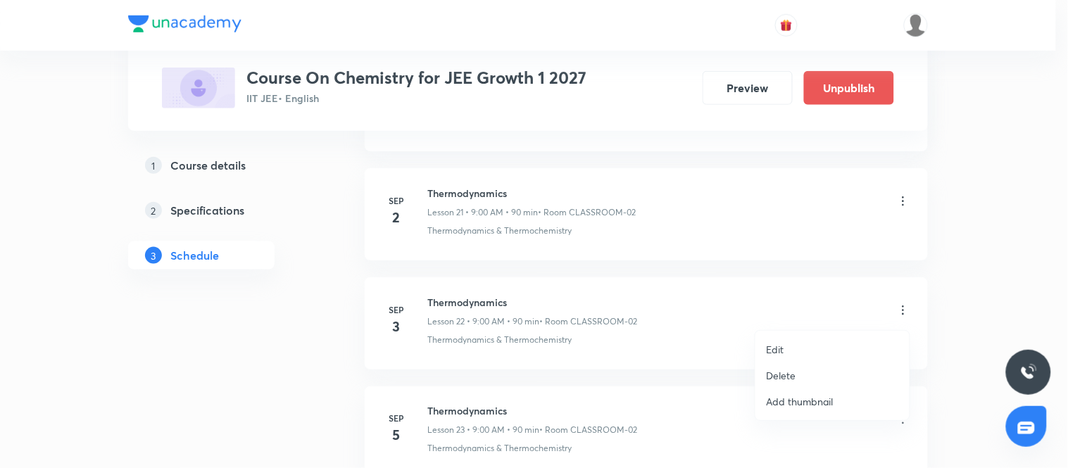
click at [780, 346] on p "Edit" at bounding box center [775, 349] width 18 height 15
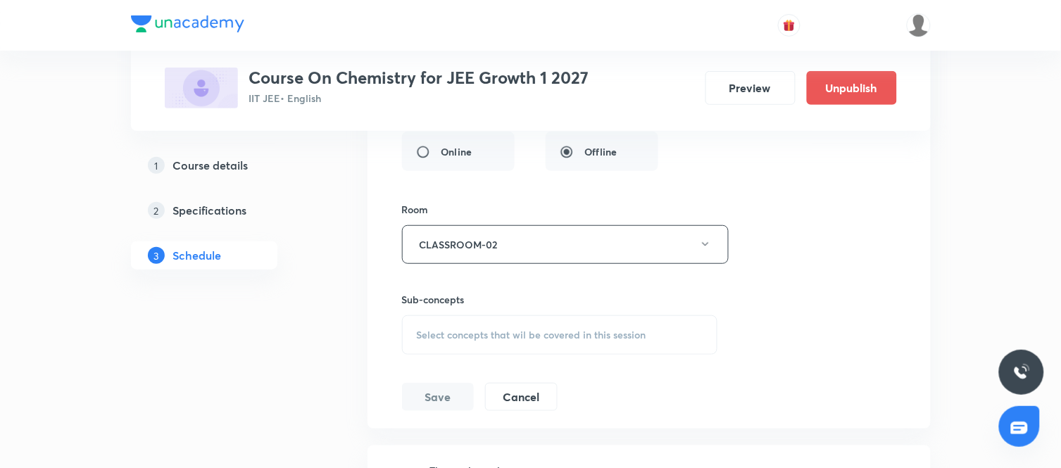
scroll to position [2846, 0]
click at [572, 336] on span "Select concepts that wil be covered in this session" at bounding box center [531, 335] width 229 height 11
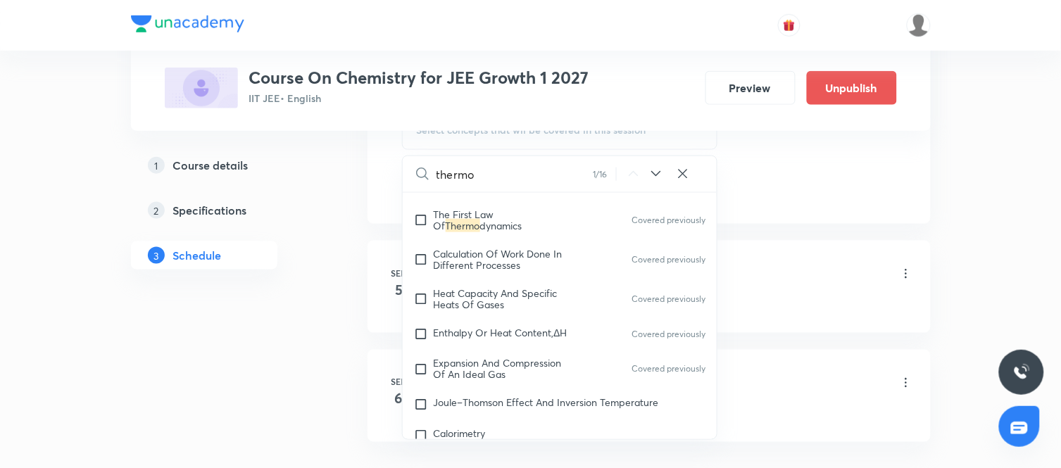
scroll to position [2452, 0]
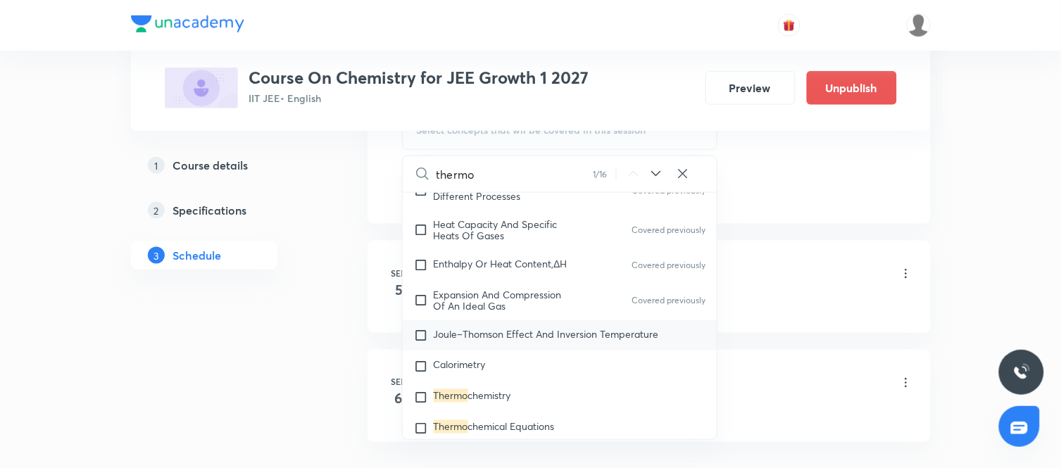
type input "thermo"
click at [504, 341] on span "Joule–Thomson Effect And Inversion Temperature" at bounding box center [546, 333] width 225 height 13
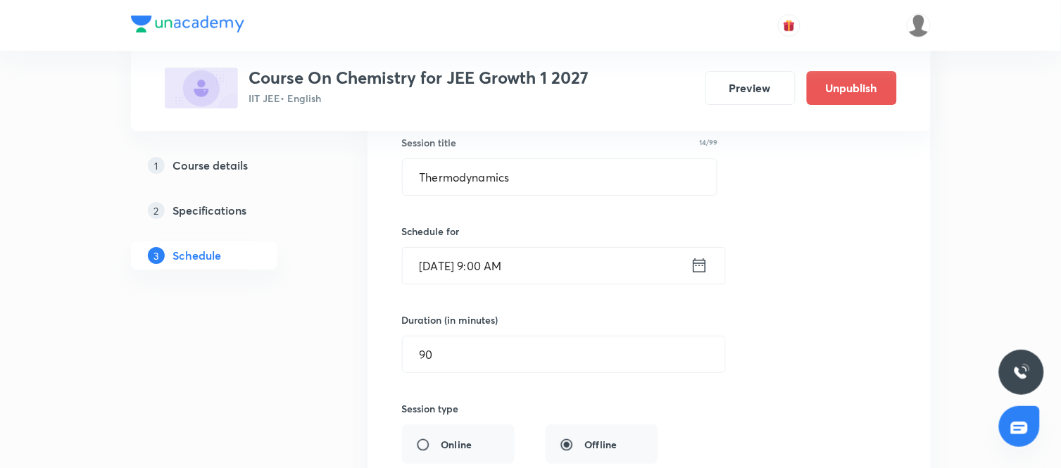
scroll to position [2551, 0]
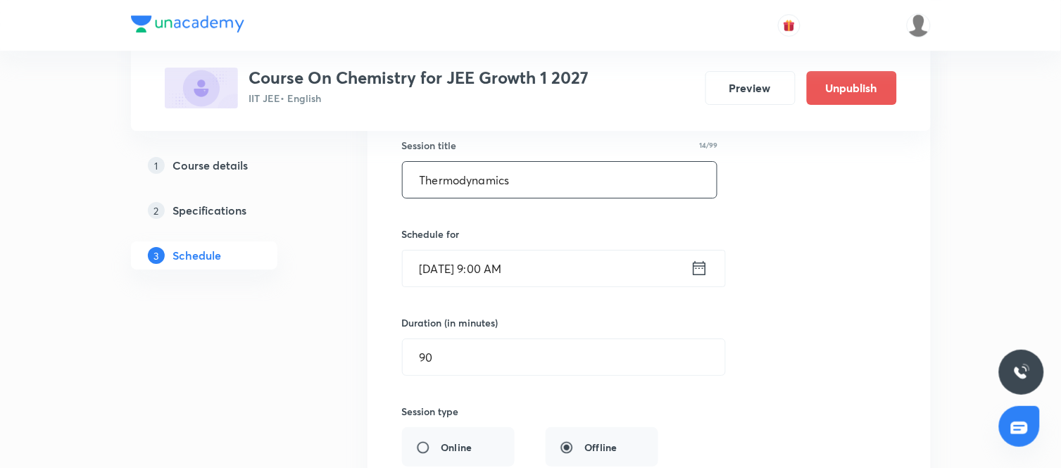
click at [519, 184] on input "Thermodynamics" at bounding box center [560, 180] width 315 height 36
type input "Thermochemistry"
click at [773, 315] on div "Session title 15/99 Thermochemistry ​ Schedule for [DATE] 9:00 AM ​ Duration (i…" at bounding box center [649, 424] width 494 height 628
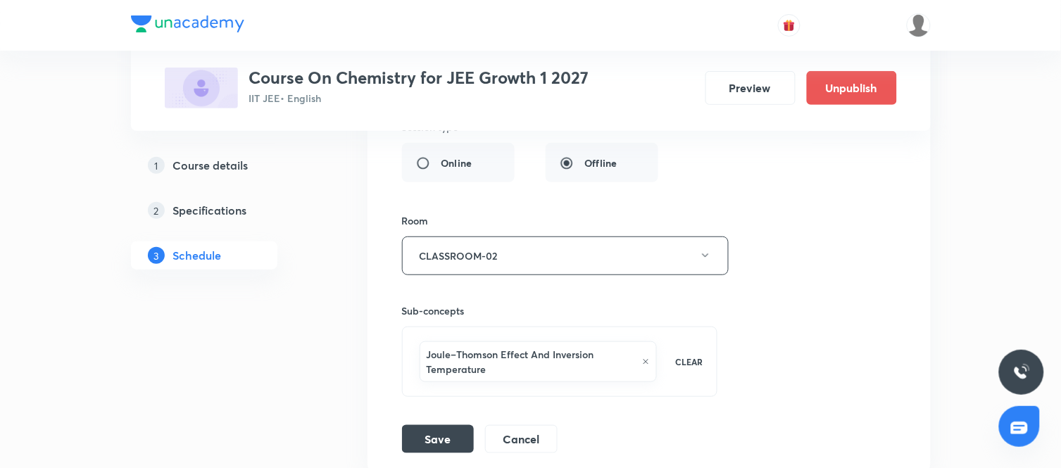
scroll to position [2866, 0]
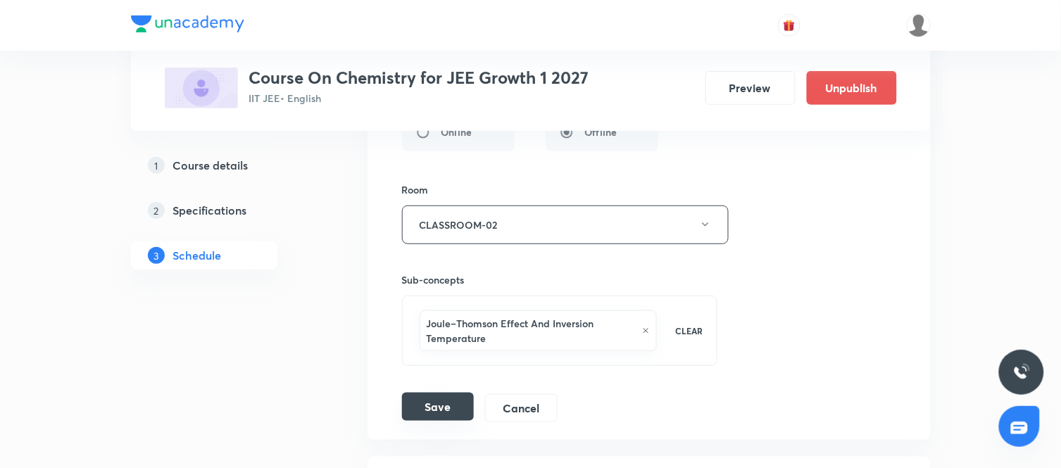
click at [459, 414] on button "Save" at bounding box center [438, 407] width 72 height 28
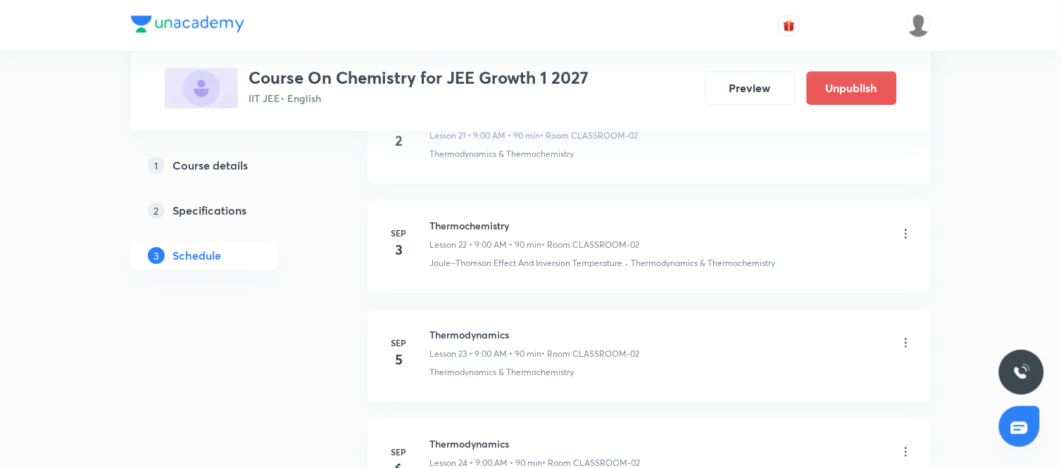
scroll to position [2468, 0]
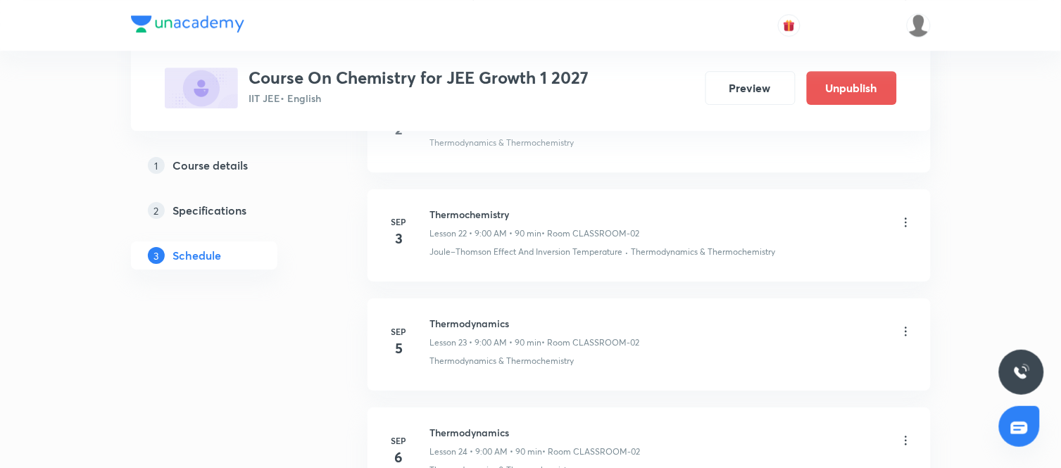
click at [899, 332] on icon at bounding box center [906, 331] width 14 height 14
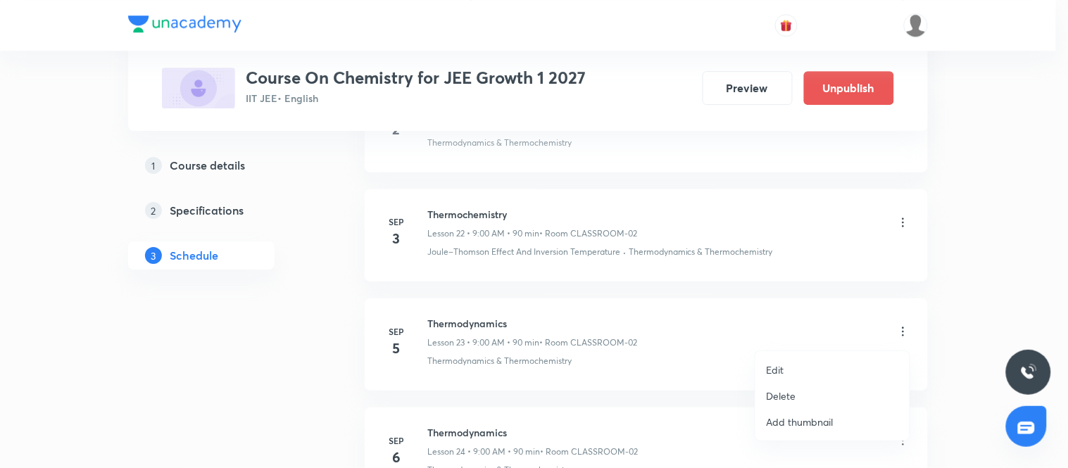
click at [776, 369] on p "Edit" at bounding box center [775, 369] width 18 height 15
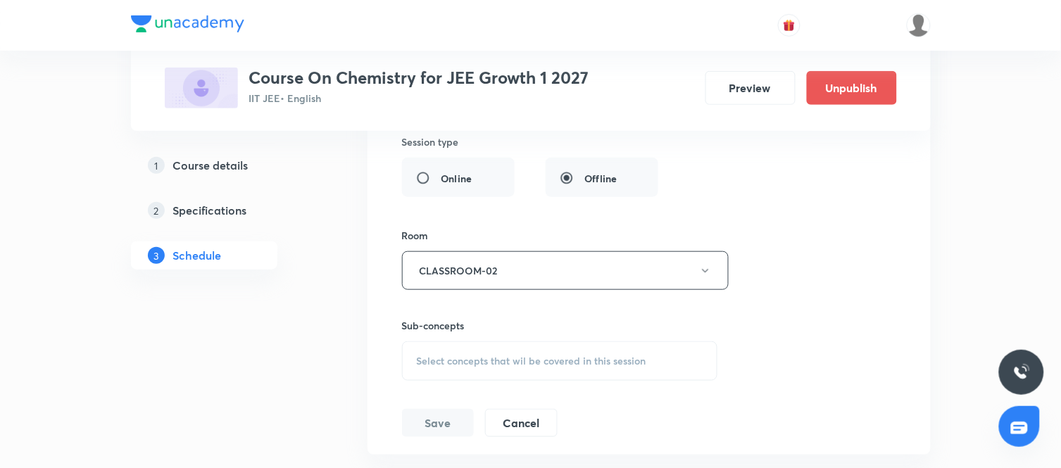
scroll to position [2934, 0]
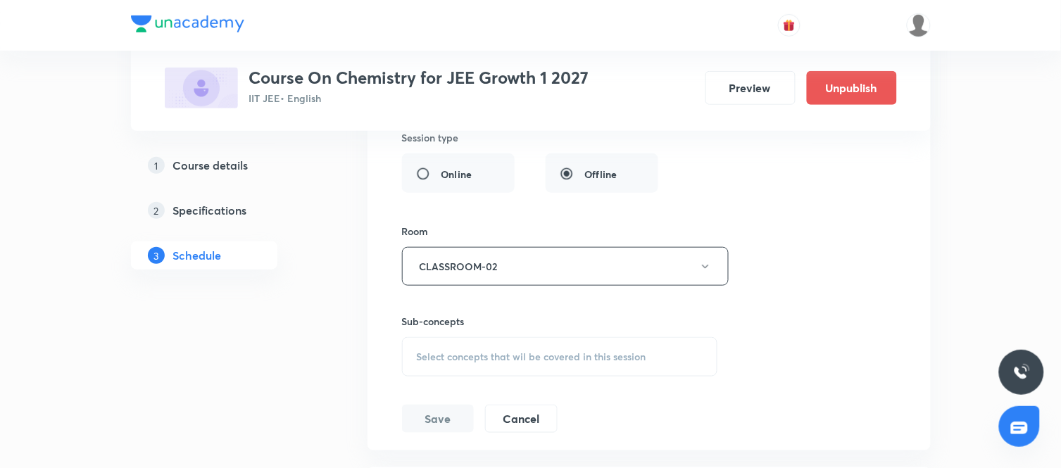
click at [505, 375] on div "Select concepts that wil be covered in this session" at bounding box center [560, 356] width 316 height 39
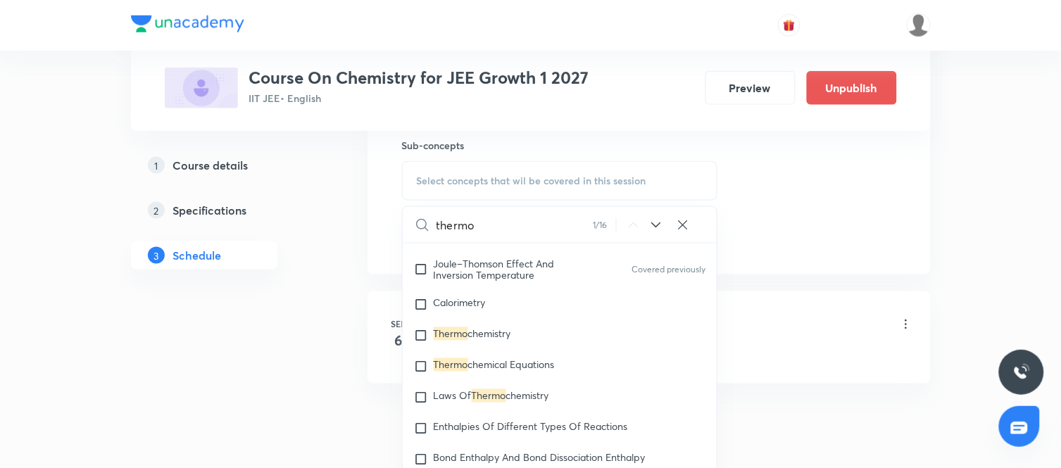
scroll to position [2582, 0]
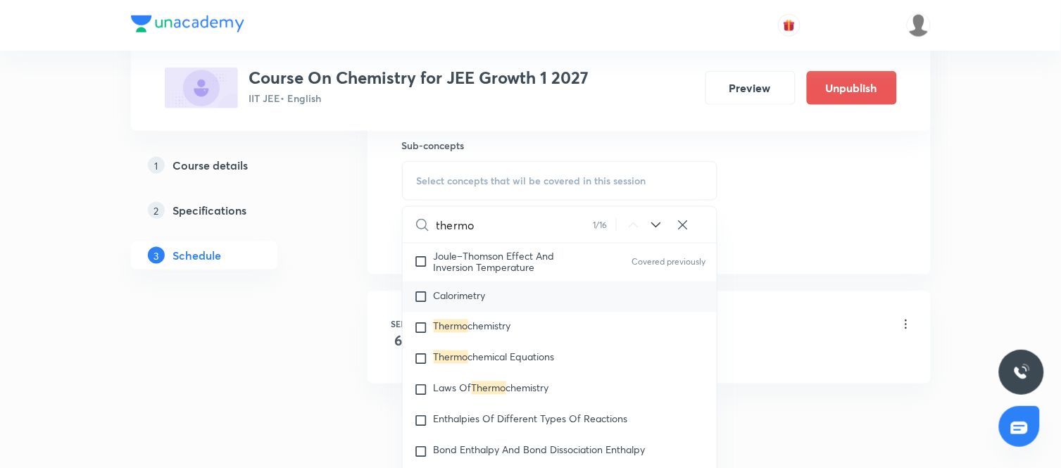
type input "thermo"
click at [466, 301] on span "Calorimetry" at bounding box center [460, 295] width 52 height 13
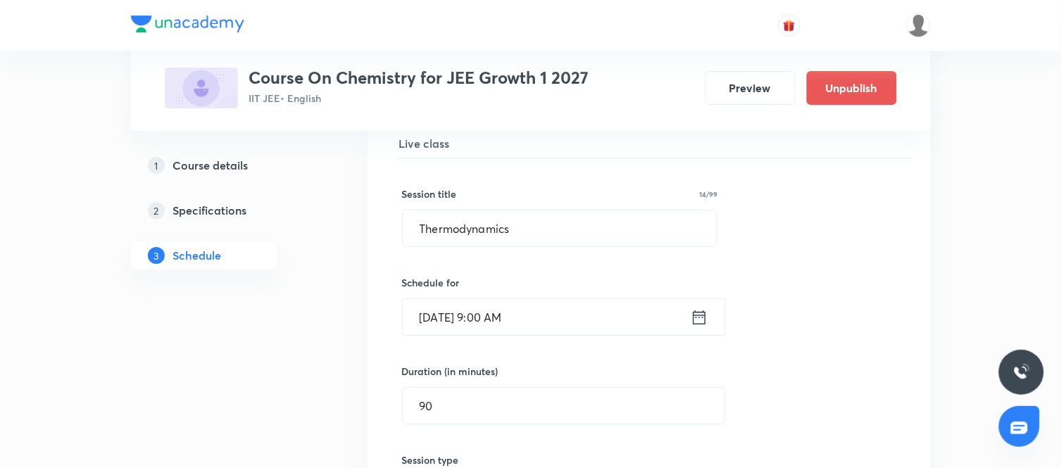
scroll to position [2610, 0]
click at [547, 230] on input "Thermodynamics" at bounding box center [560, 230] width 315 height 36
type input "Thermochemistry"
click at [764, 293] on div "Session title 15/99 Thermochemistry ​ Schedule for [DATE] 9:00 AM ​ Duration (i…" at bounding box center [649, 466] width 494 height 613
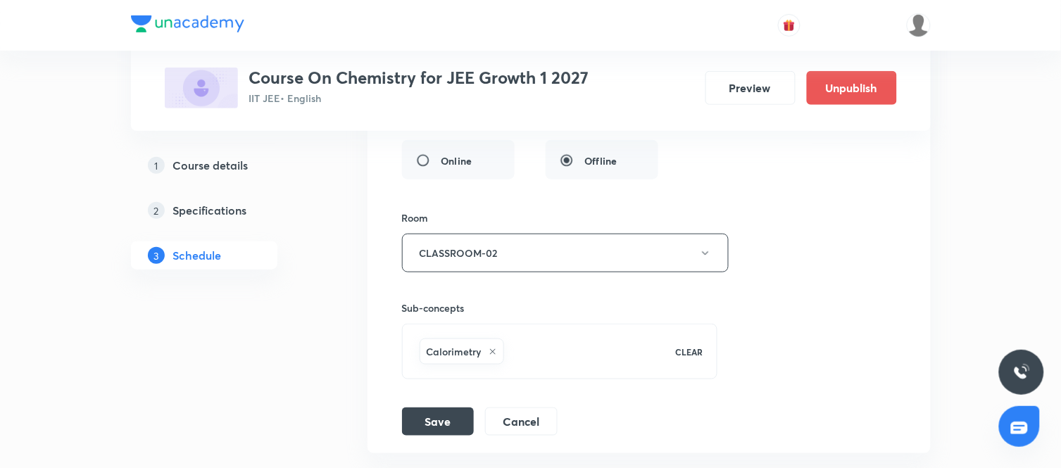
scroll to position [2952, 0]
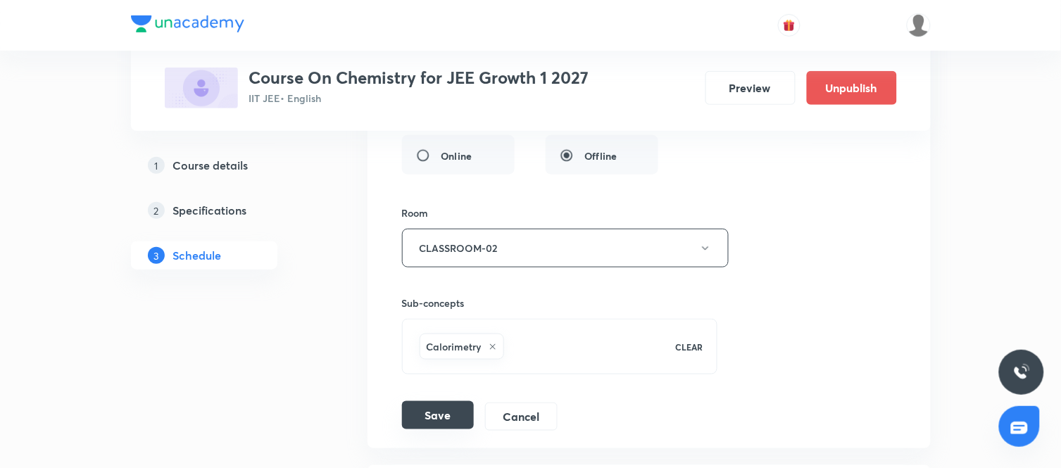
click at [461, 417] on button "Save" at bounding box center [438, 415] width 72 height 28
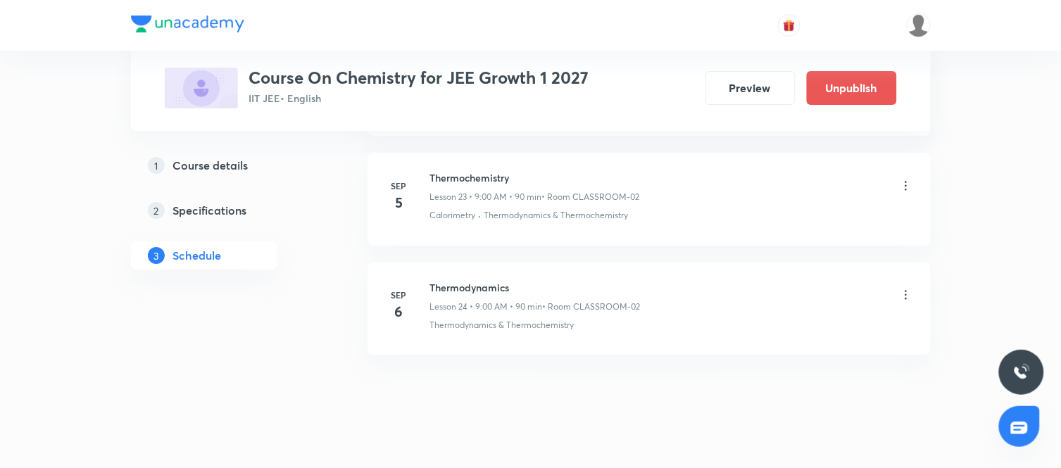
scroll to position [2635, 0]
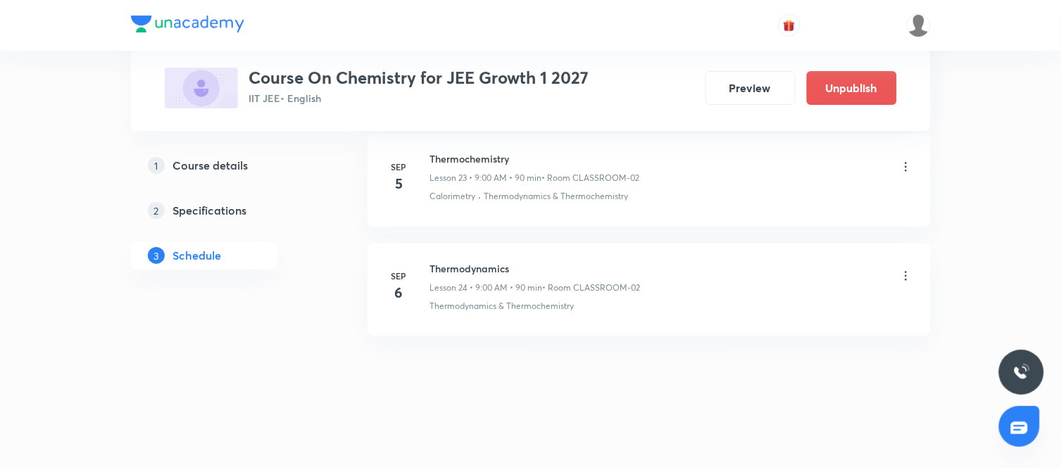
click at [905, 274] on icon at bounding box center [906, 276] width 14 height 14
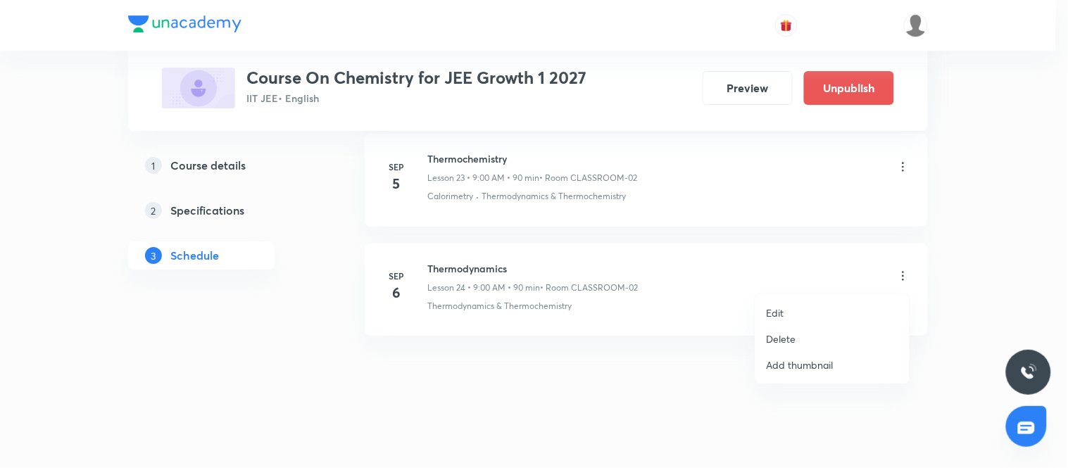
click at [784, 308] on li "Edit" at bounding box center [832, 313] width 154 height 26
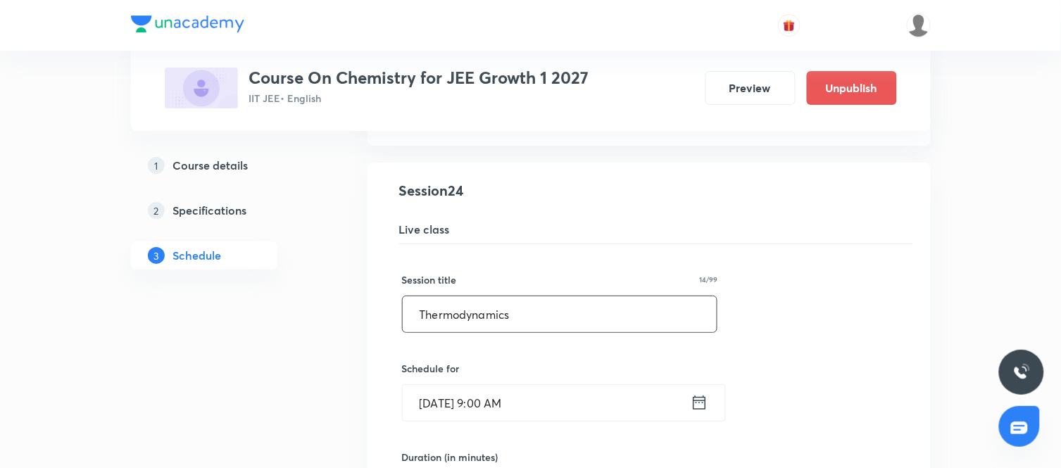
click at [604, 325] on input "Thermodynamics" at bounding box center [560, 314] width 315 height 36
type input "T"
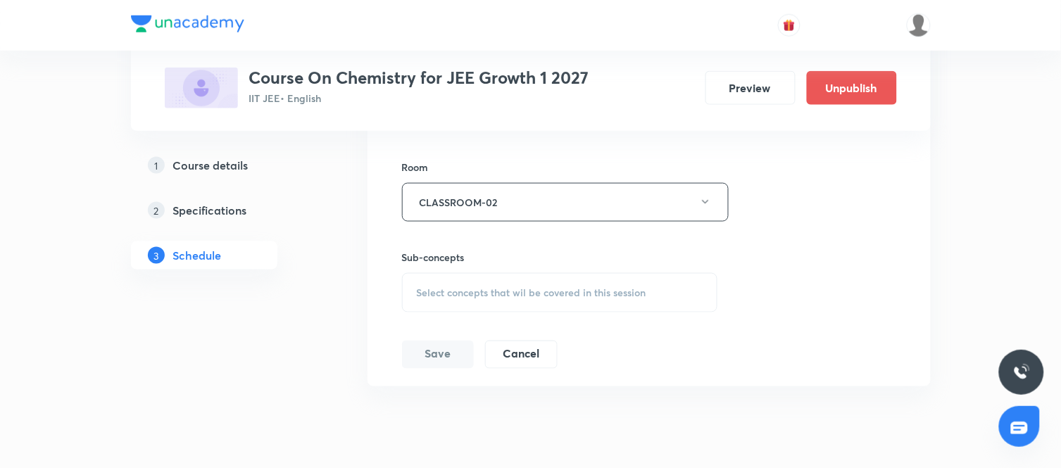
scroll to position [3114, 0]
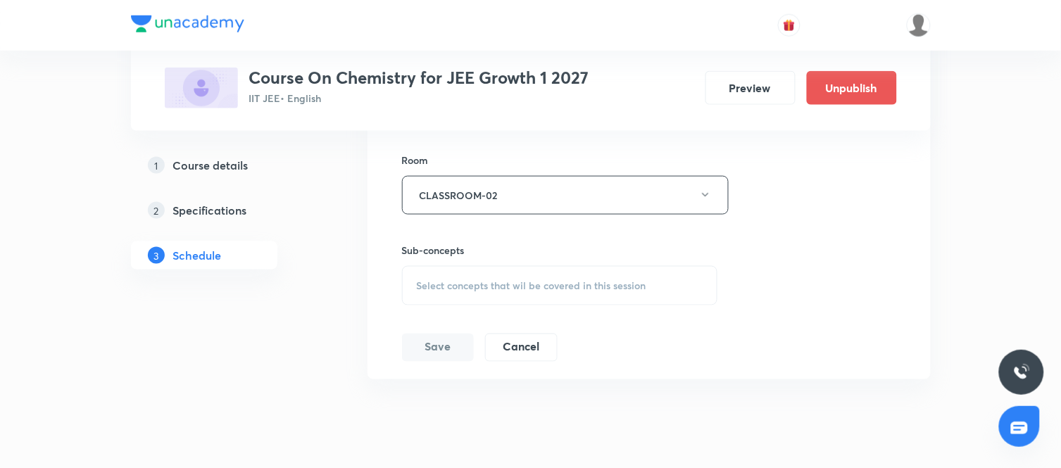
click at [524, 286] on span "Select concepts that wil be covered in this session" at bounding box center [531, 285] width 229 height 11
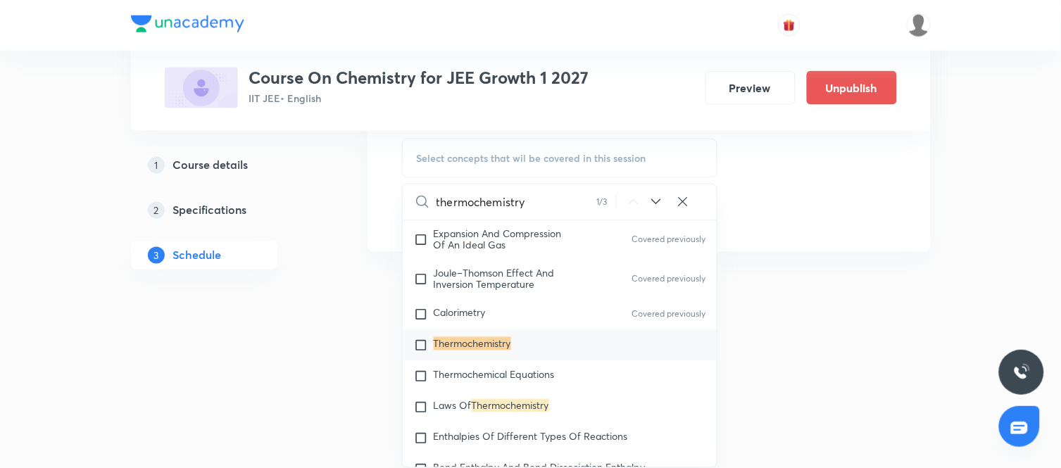
scroll to position [2546, 0]
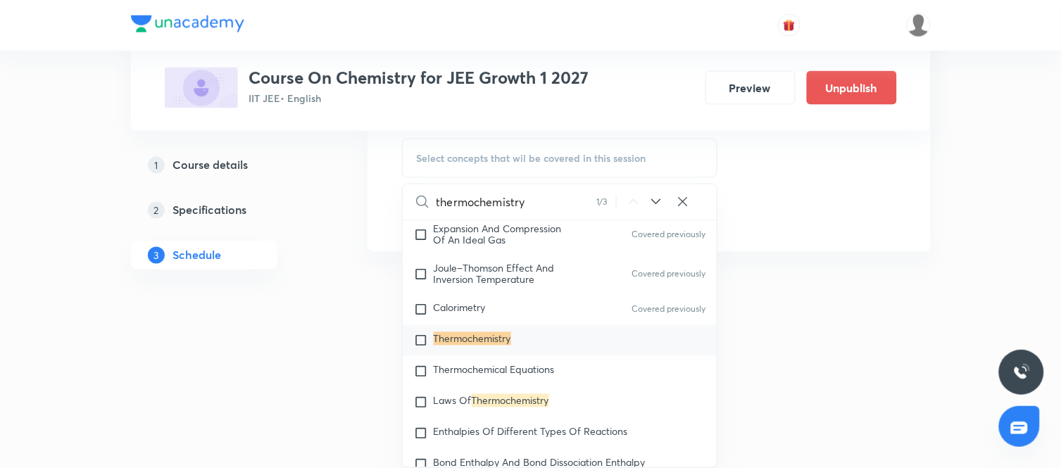
type input "thermochemistry"
click at [515, 347] on div "Thermochemistry" at bounding box center [560, 340] width 315 height 31
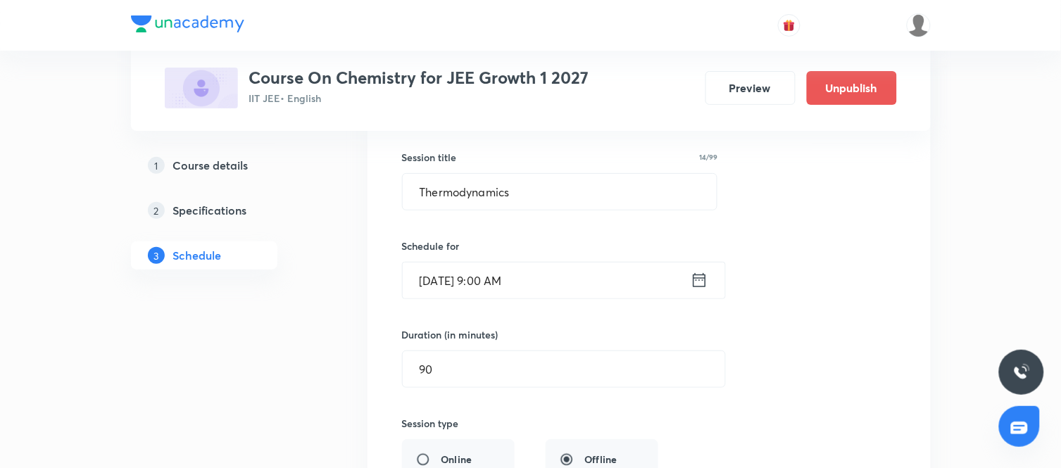
scroll to position [2757, 0]
click at [529, 198] on input "Thermodynamics" at bounding box center [560, 193] width 315 height 36
type input "Thermochemistry"
click at [776, 260] on div "Session title 15/99 Thermochemistry ​ Schedule for [DATE] 9:00 AM ​ Duration (i…" at bounding box center [649, 428] width 494 height 613
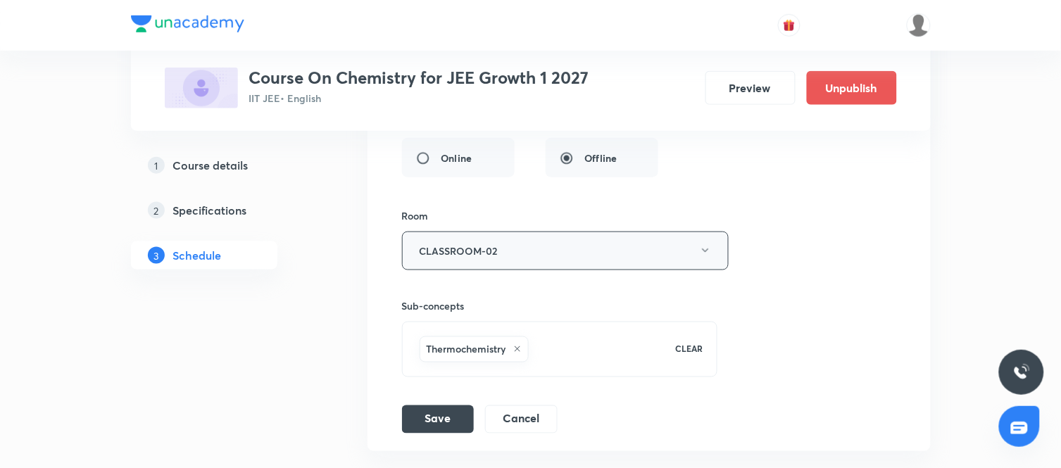
scroll to position [3063, 0]
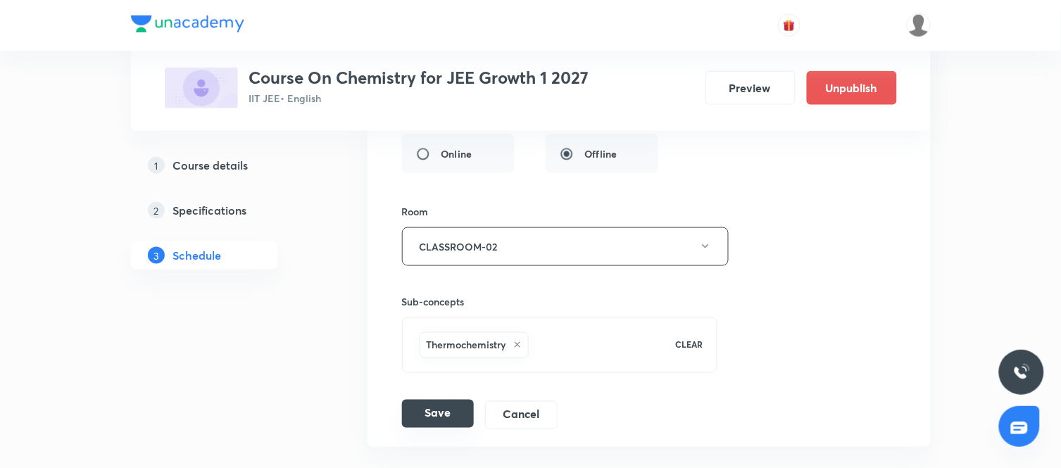
click at [444, 417] on button "Save" at bounding box center [438, 414] width 72 height 28
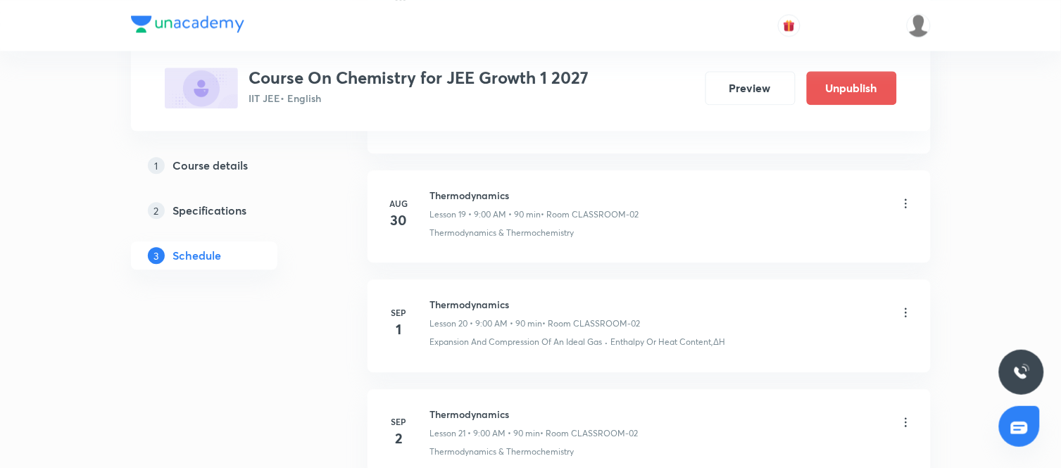
scroll to position [2159, 0]
